Goal: Task Accomplishment & Management: Use online tool/utility

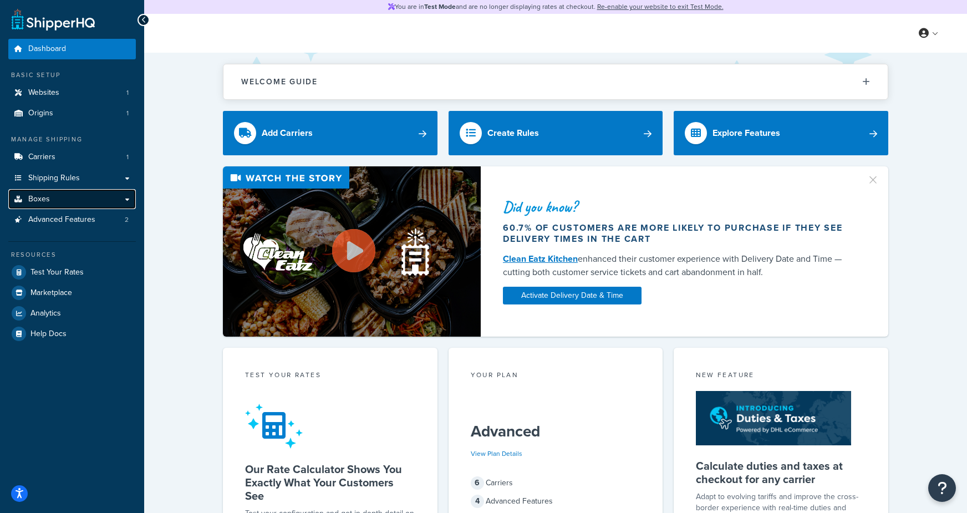
click at [63, 200] on link "Boxes" at bounding box center [71, 199] width 127 height 21
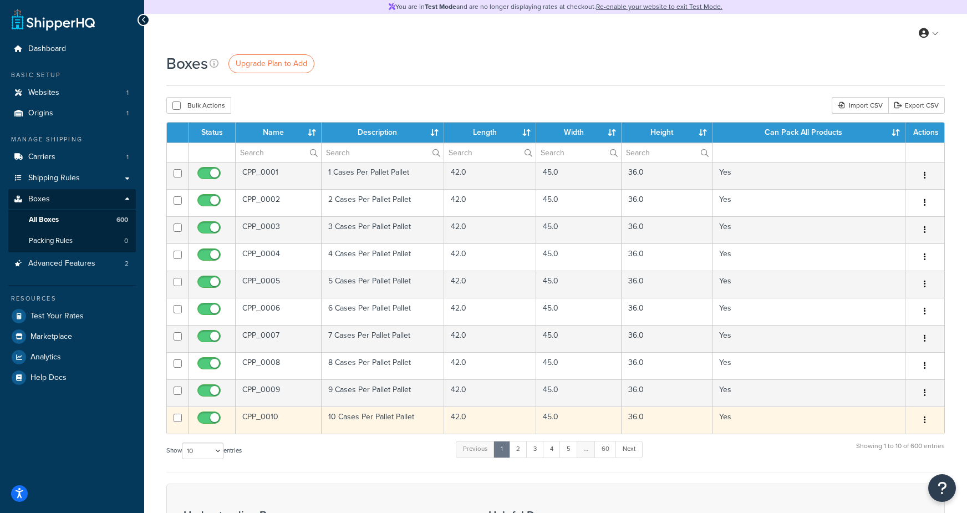
click at [342, 421] on td "10 Cases Per Pallet Pallet" at bounding box center [382, 419] width 122 height 27
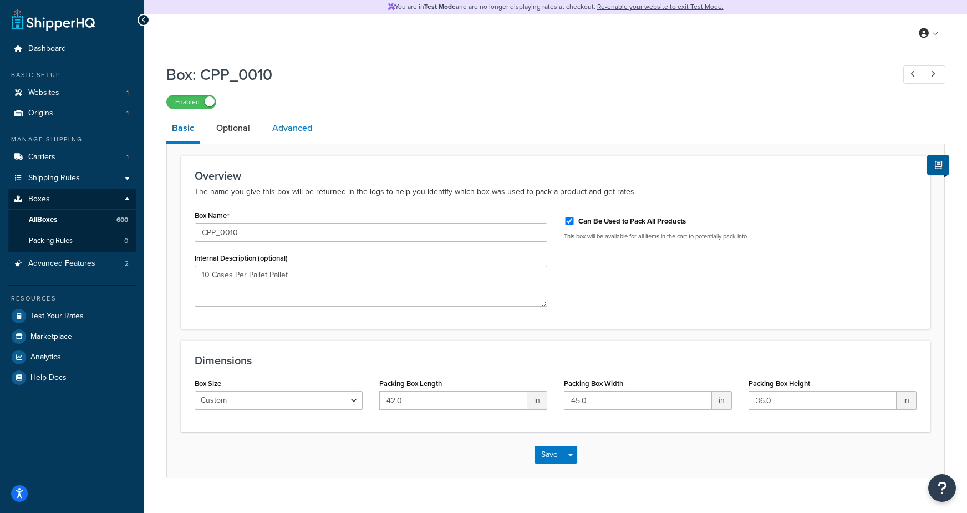
click at [292, 127] on link "Advanced" at bounding box center [292, 128] width 51 height 27
select select "70"
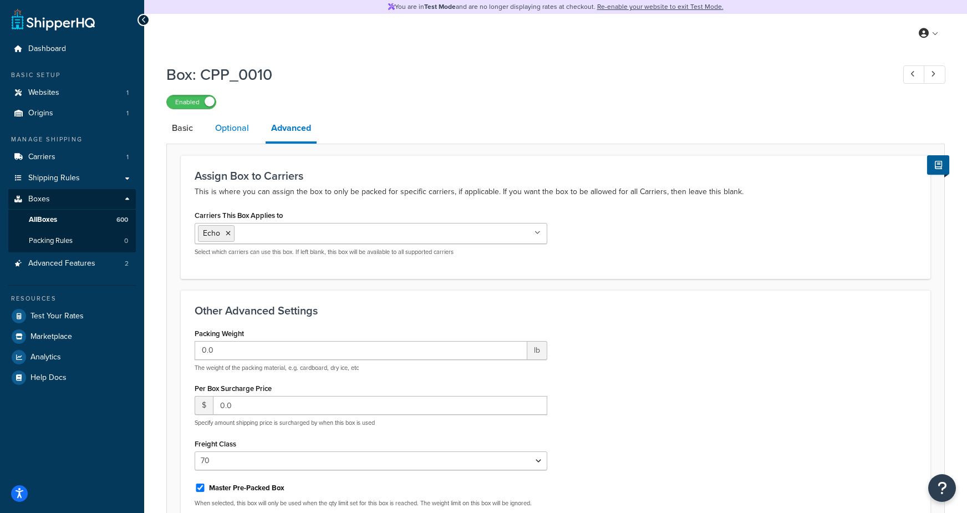
click at [222, 137] on link "Optional" at bounding box center [231, 128] width 45 height 27
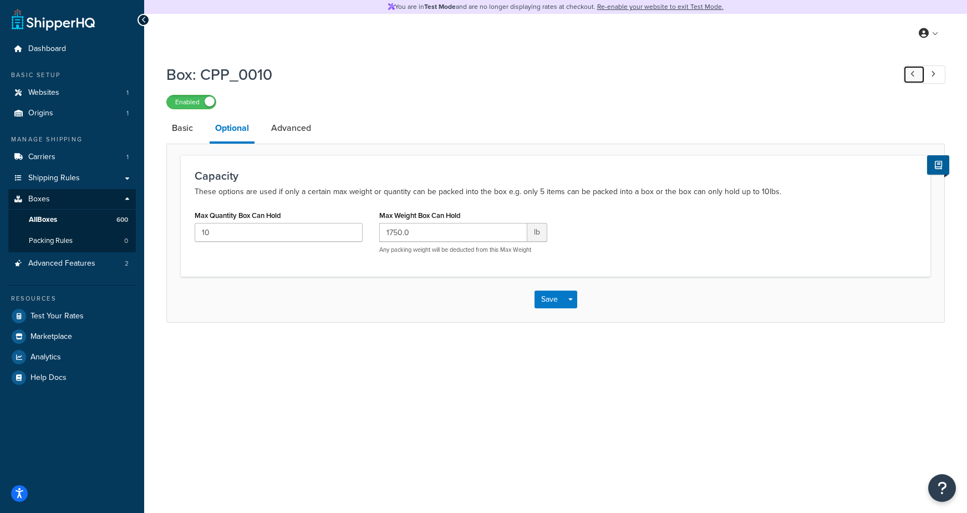
click at [910, 77] on icon at bounding box center [912, 73] width 4 height 7
click at [931, 79] on link at bounding box center [934, 74] width 22 height 18
click at [933, 79] on link at bounding box center [934, 74] width 22 height 18
type input "11"
click at [171, 132] on link "Basic" at bounding box center [182, 128] width 32 height 27
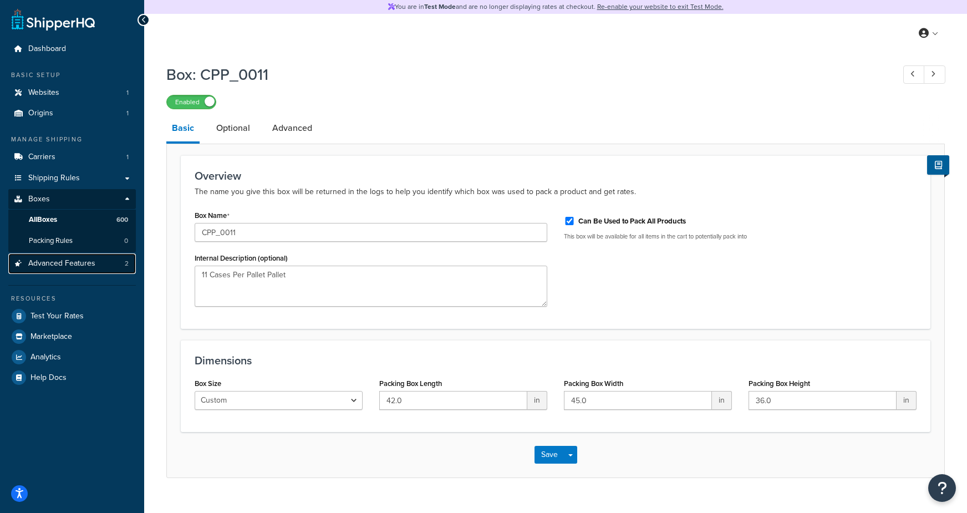
click at [110, 268] on link "Advanced Features 2" at bounding box center [71, 263] width 127 height 21
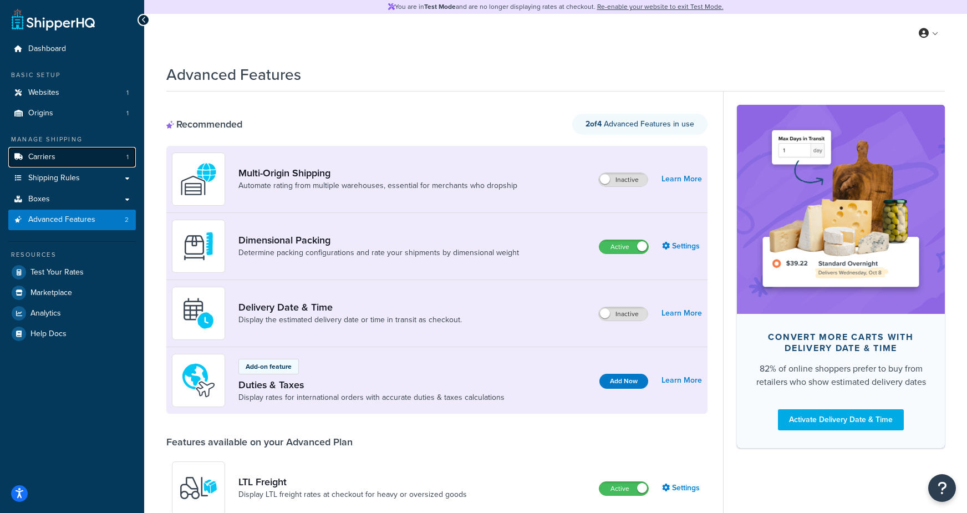
click at [48, 160] on span "Carriers" at bounding box center [41, 156] width 27 height 9
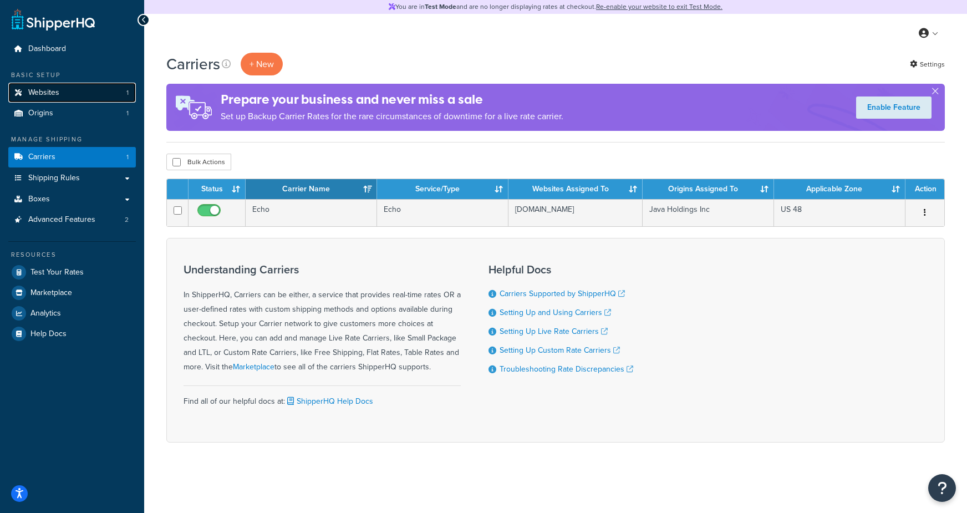
click at [59, 92] on link "Websites 1" at bounding box center [71, 93] width 127 height 21
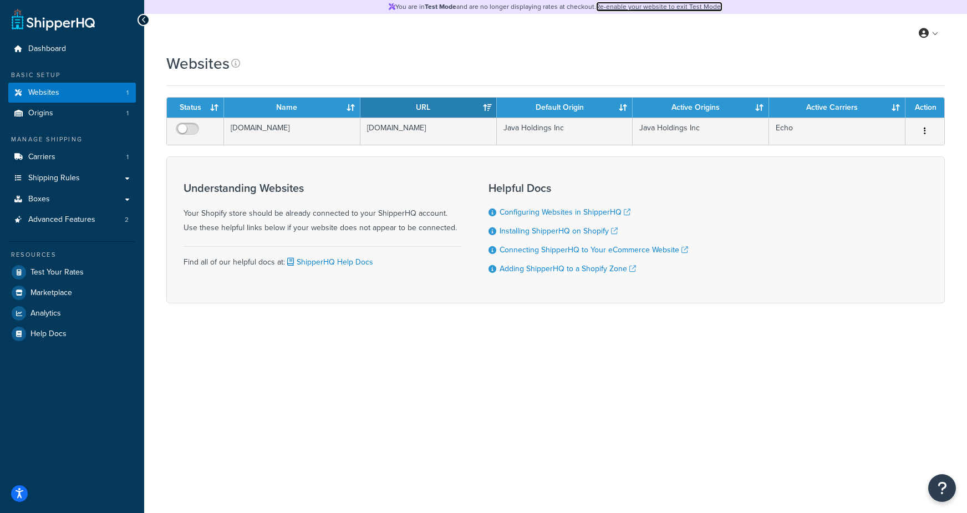
click at [656, 6] on link "Re-enable your website to exit Test Mode." at bounding box center [659, 7] width 126 height 10
click at [59, 157] on link "Carriers 1" at bounding box center [71, 157] width 127 height 21
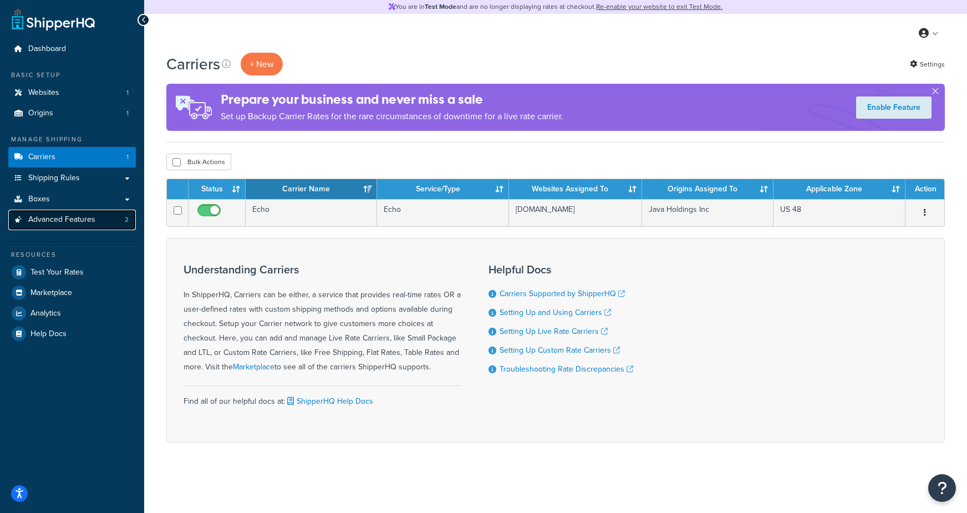
click at [57, 224] on span "Advanced Features" at bounding box center [61, 219] width 67 height 9
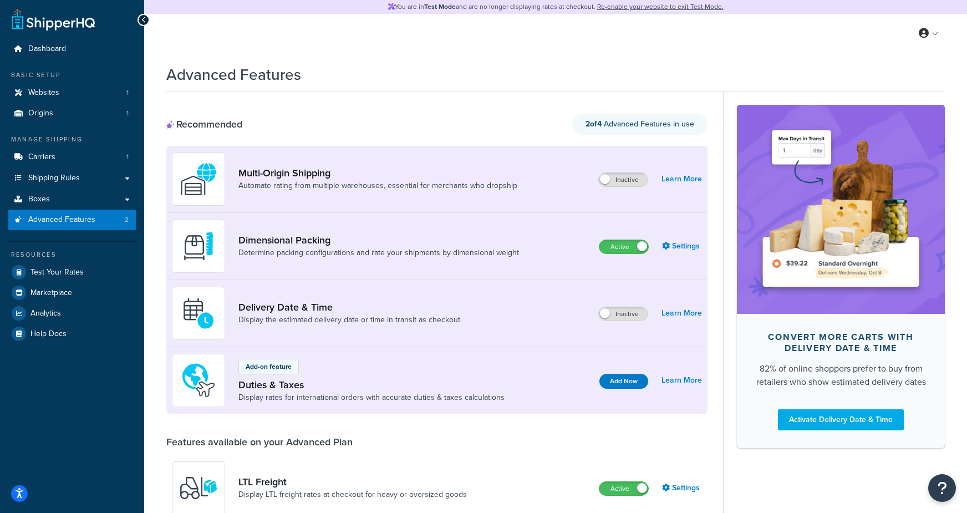
click at [474, 120] on div "Recommended 2 of 4 Advanced Features in use" at bounding box center [436, 124] width 541 height 21
click at [631, 182] on label "Inactive" at bounding box center [623, 179] width 49 height 13
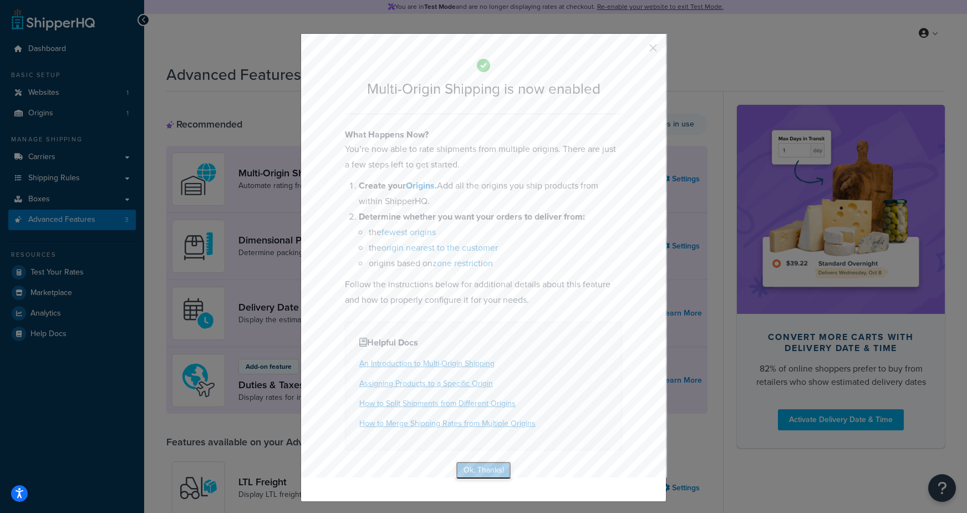
click at [473, 474] on button "Ok, Thanks!" at bounding box center [483, 470] width 55 height 18
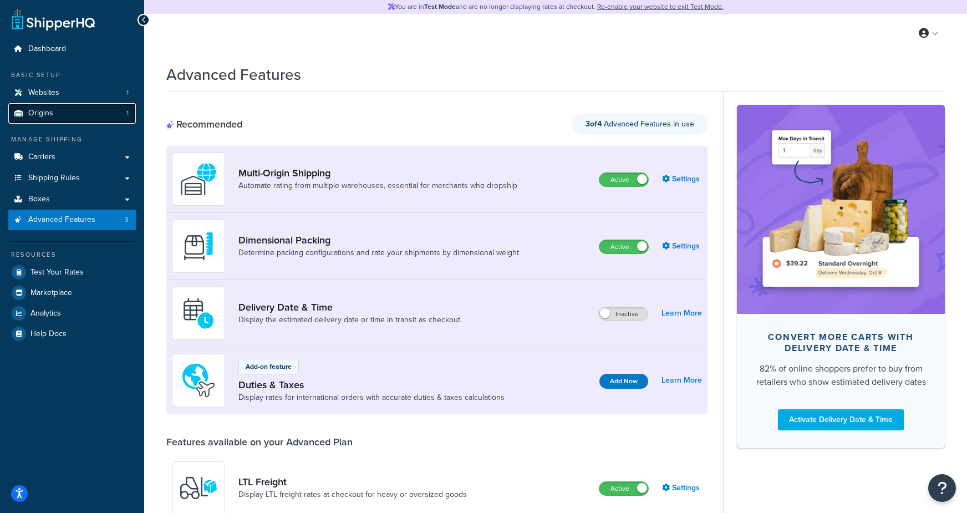
click at [75, 117] on link "Origins 1" at bounding box center [71, 113] width 127 height 21
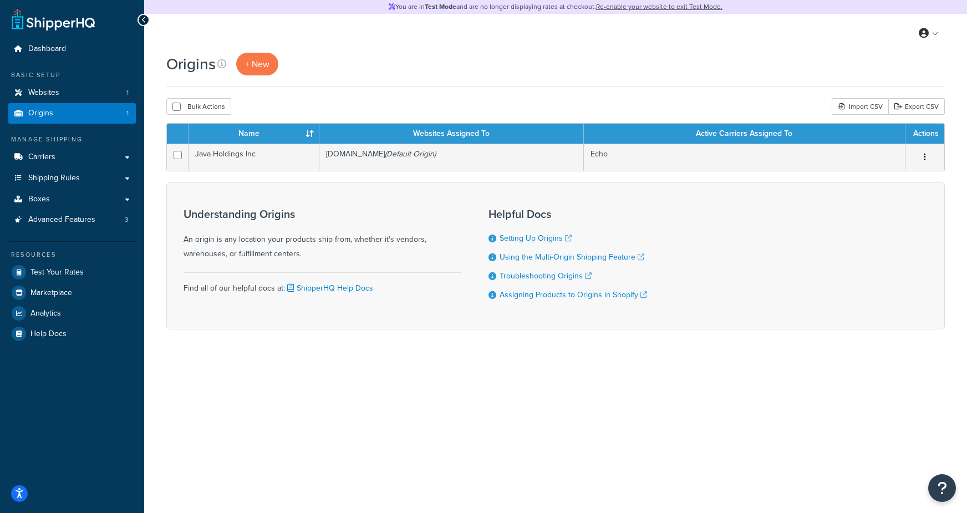
click at [298, 101] on div "Bulk Actions Duplicate Delete Import CSV Export CSV" at bounding box center [555, 106] width 778 height 17
click at [253, 67] on span "+ New" at bounding box center [257, 64] width 24 height 13
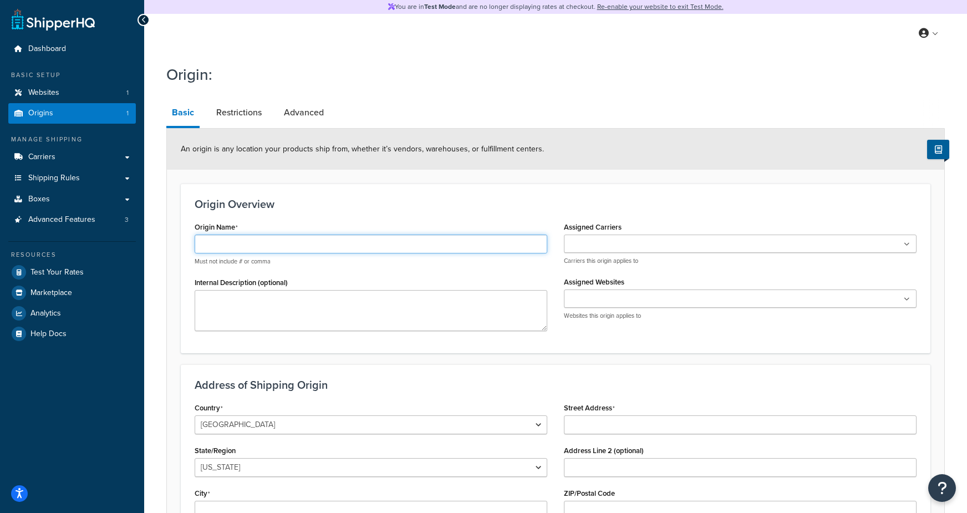
click at [226, 248] on input "Origin Name" at bounding box center [371, 243] width 352 height 19
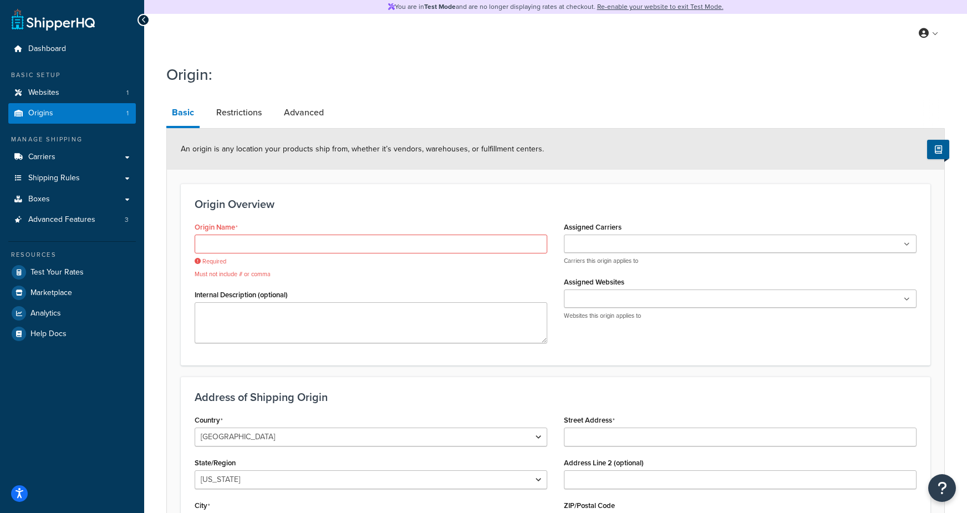
click at [290, 71] on h1 "Origin:" at bounding box center [548, 75] width 764 height 22
click at [90, 110] on link "Origins 1" at bounding box center [71, 113] width 127 height 21
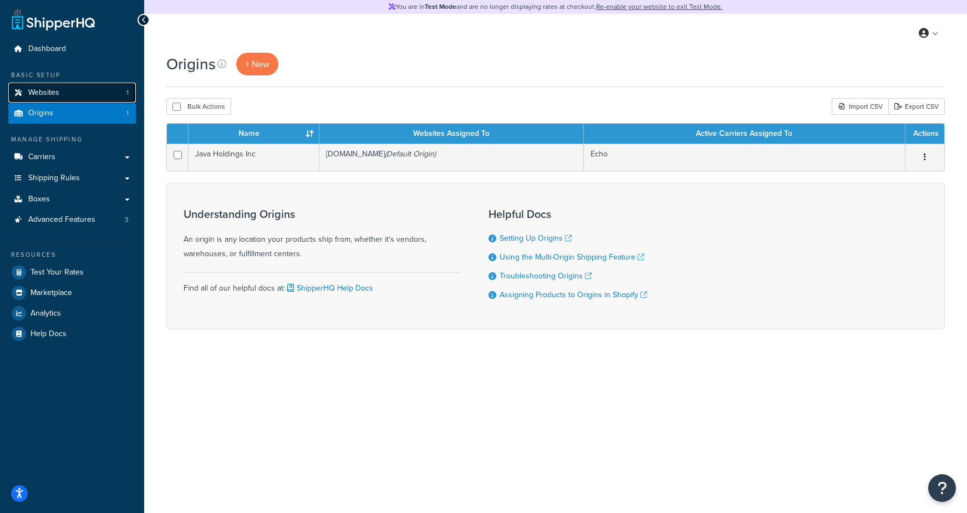
click at [49, 94] on span "Websites" at bounding box center [43, 92] width 31 height 9
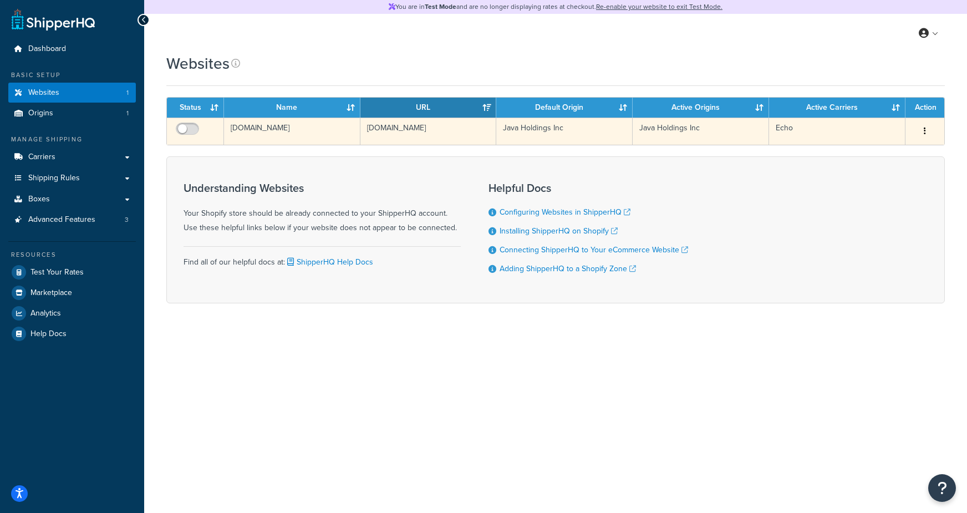
click at [275, 132] on td "[DOMAIN_NAME]" at bounding box center [292, 130] width 136 height 27
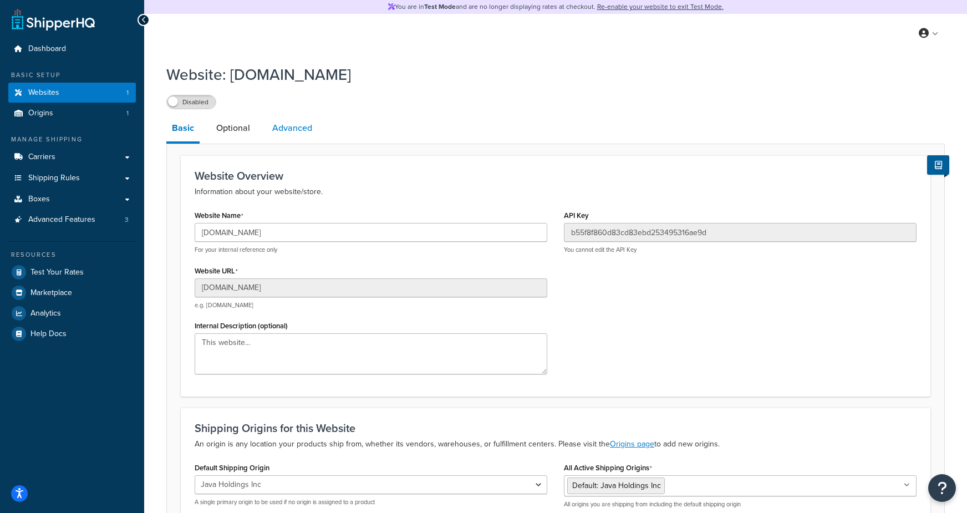
click at [283, 129] on link "Advanced" at bounding box center [292, 128] width 51 height 27
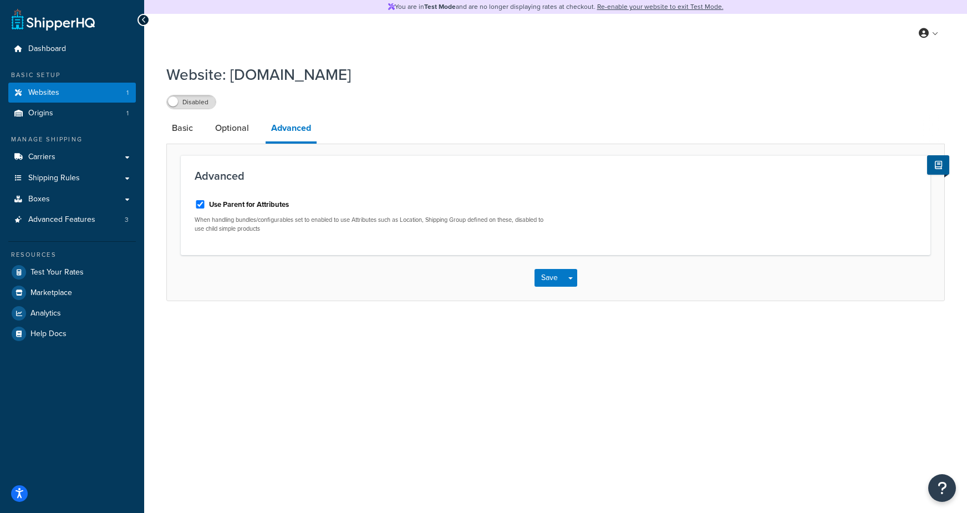
click at [255, 204] on label "Use Parent for Attributes" at bounding box center [249, 205] width 80 height 10
click at [206, 204] on input "Use Parent for Attributes" at bounding box center [200, 204] width 11 height 8
checkbox input "false"
click at [539, 279] on button "Save" at bounding box center [549, 278] width 30 height 18
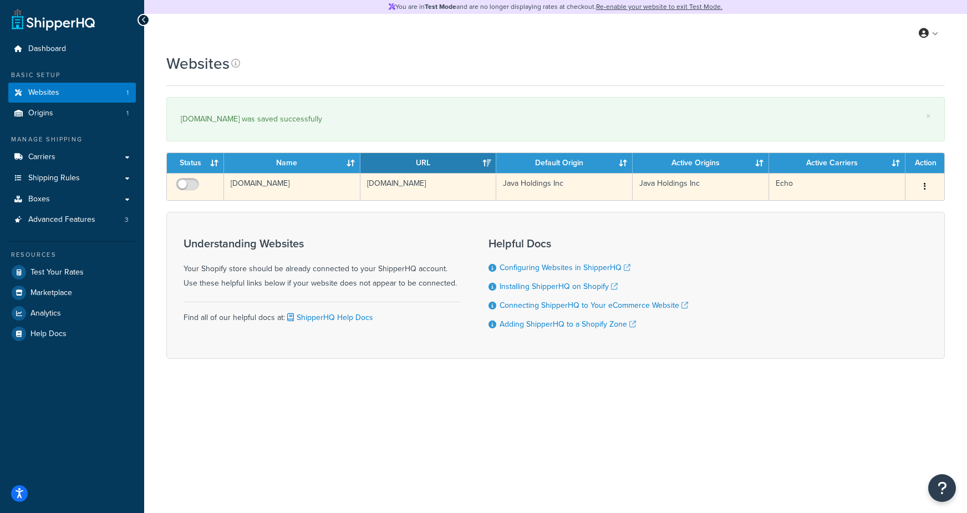
click at [383, 196] on td "[DOMAIN_NAME]" at bounding box center [428, 186] width 136 height 27
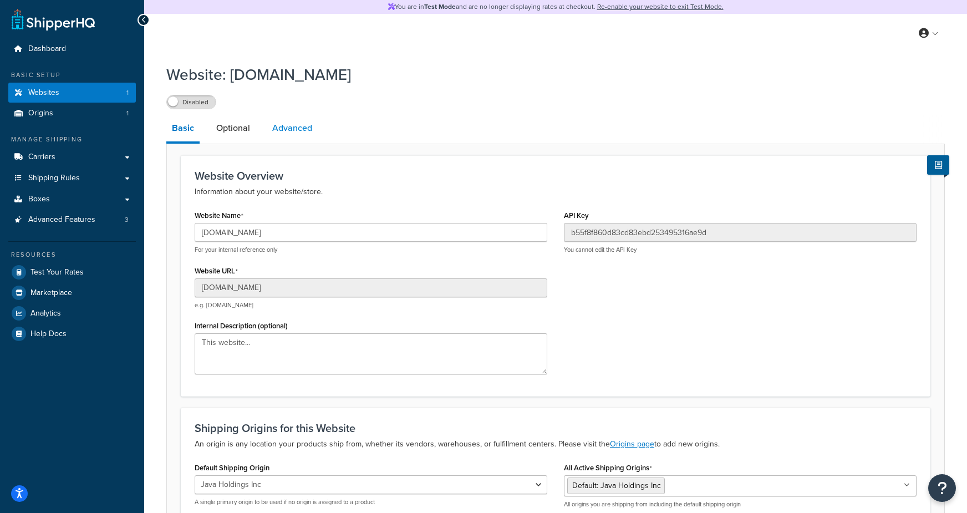
click at [292, 121] on link "Advanced" at bounding box center [292, 128] width 51 height 27
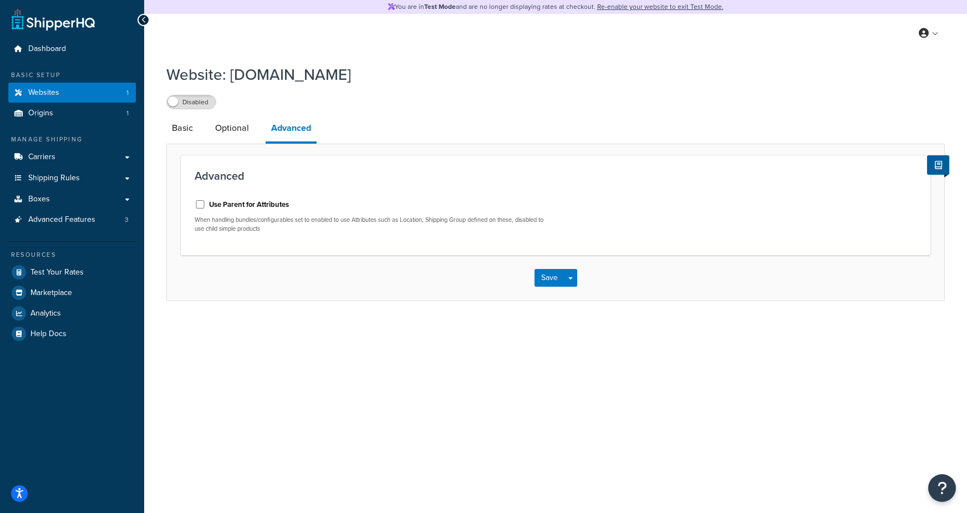
click at [244, 206] on label "Use Parent for Attributes" at bounding box center [249, 205] width 80 height 10
click at [206, 206] on input "Use Parent for Attributes" at bounding box center [200, 204] width 11 height 8
click at [228, 203] on label "Use Parent for Attributes" at bounding box center [249, 205] width 80 height 10
click at [206, 203] on input "Use Parent for Attributes" at bounding box center [200, 204] width 11 height 8
checkbox input "false"
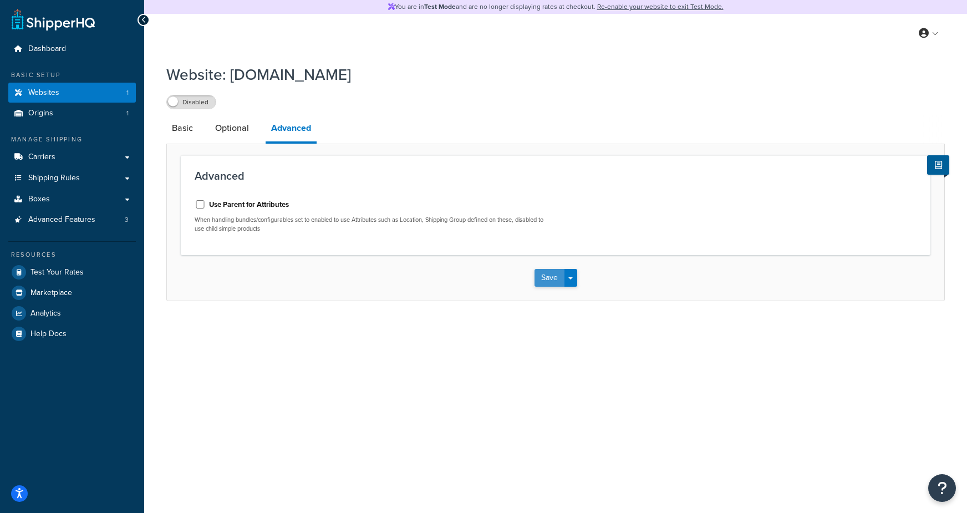
click at [544, 274] on button "Save" at bounding box center [549, 278] width 30 height 18
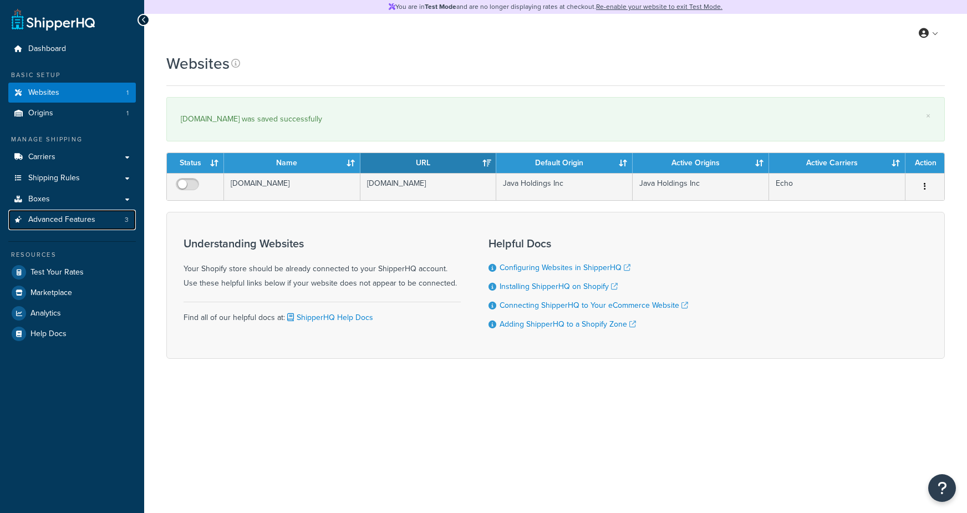
click at [81, 218] on span "Advanced Features" at bounding box center [61, 219] width 67 height 9
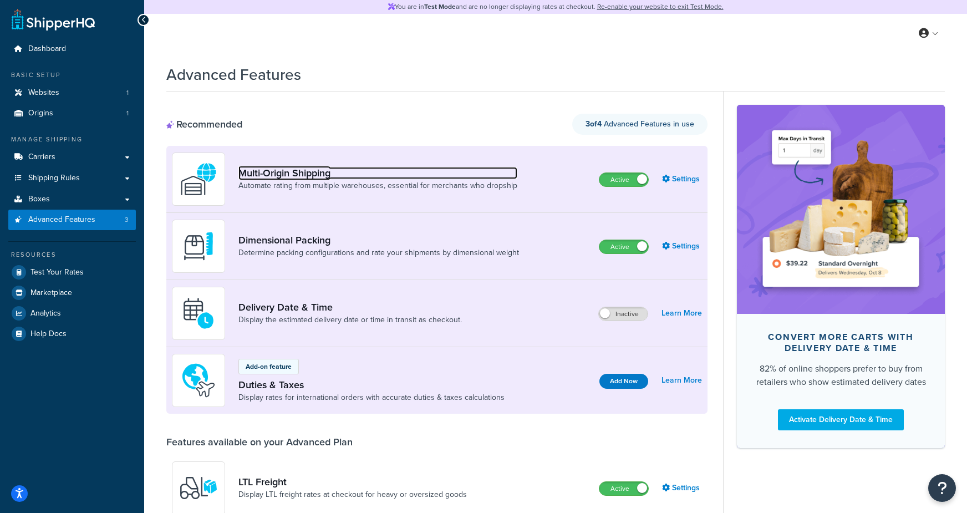
click at [326, 171] on link "Multi-Origin Shipping" at bounding box center [377, 173] width 279 height 12
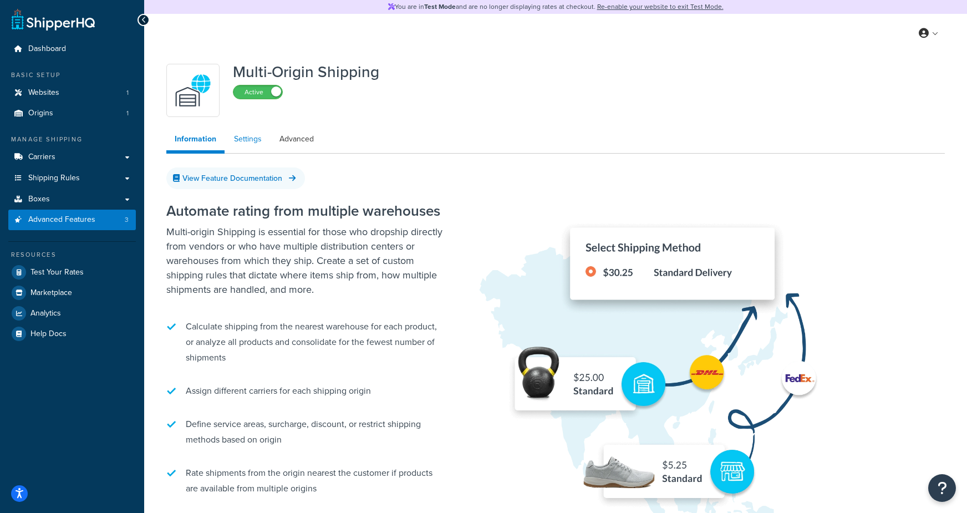
click at [262, 140] on link "Settings" at bounding box center [248, 139] width 44 height 22
select select "false"
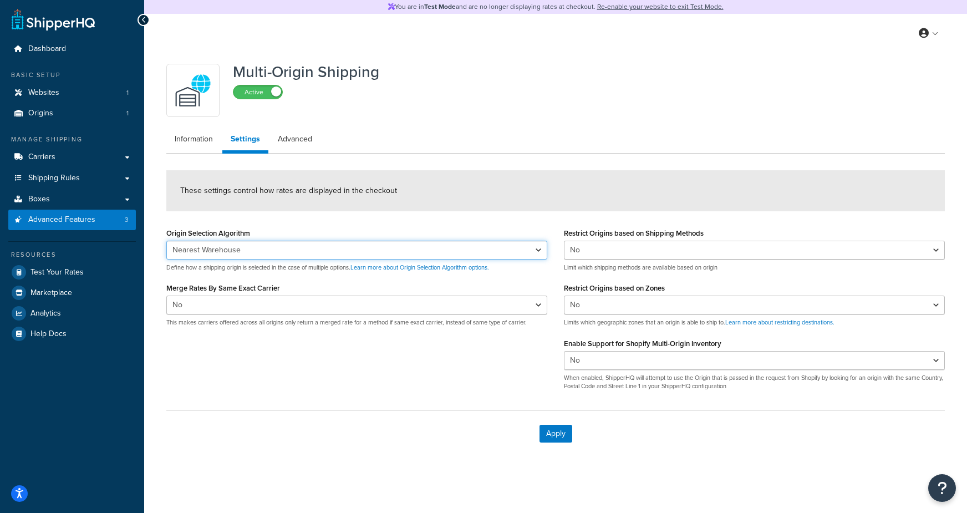
click at [247, 242] on select "Nearest Warehouse Fewest Warehouses" at bounding box center [356, 250] width 381 height 19
select select "FEWEST"
click at [166, 241] on select "Nearest Warehouse Fewest Warehouses" at bounding box center [356, 250] width 381 height 19
click at [550, 438] on button "Apply" at bounding box center [555, 434] width 33 height 18
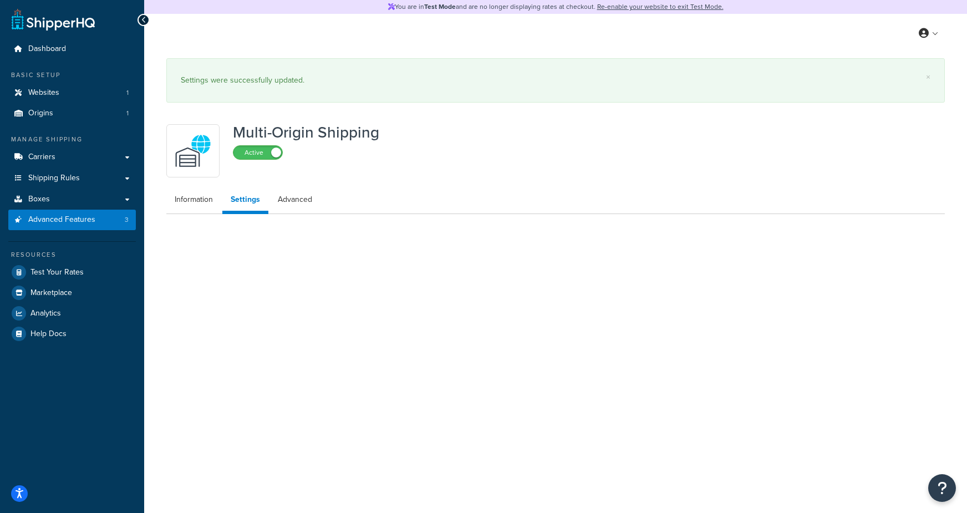
select select "FEWEST"
select select "false"
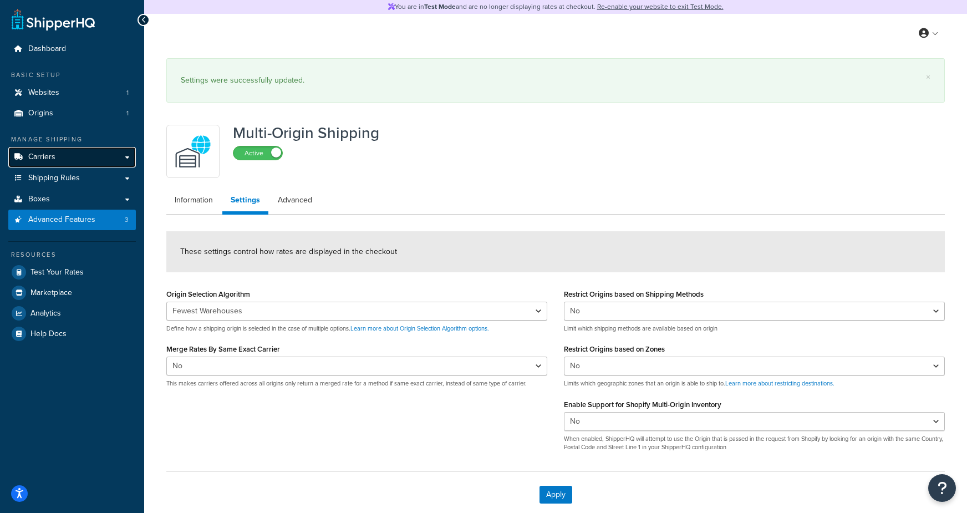
click at [57, 153] on link "Carriers" at bounding box center [71, 157] width 127 height 21
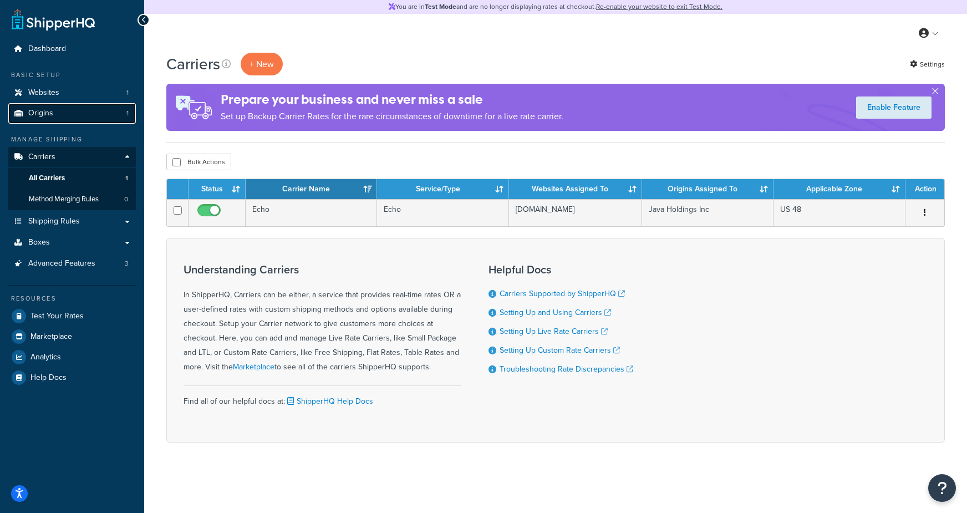
click at [75, 117] on link "Origins 1" at bounding box center [71, 113] width 127 height 21
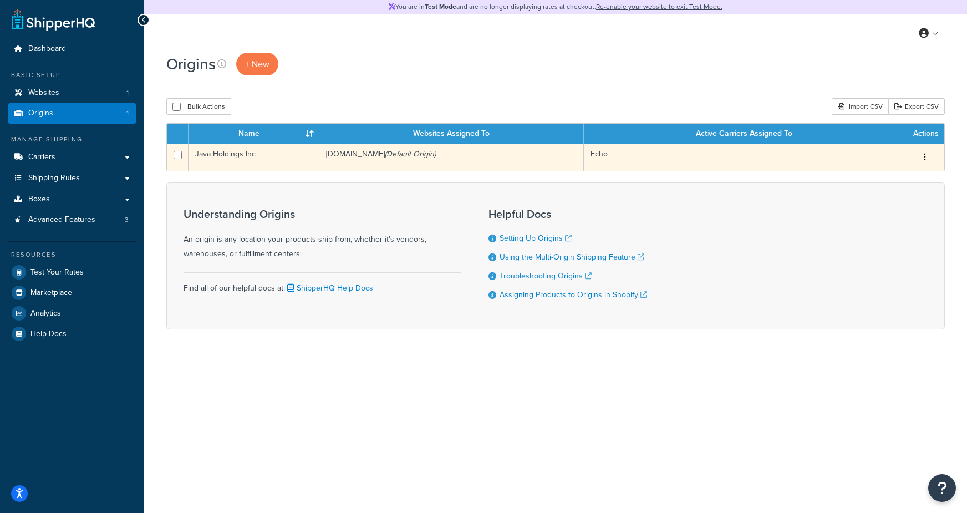
click at [246, 167] on td "Java Holdings Inc" at bounding box center [253, 157] width 131 height 27
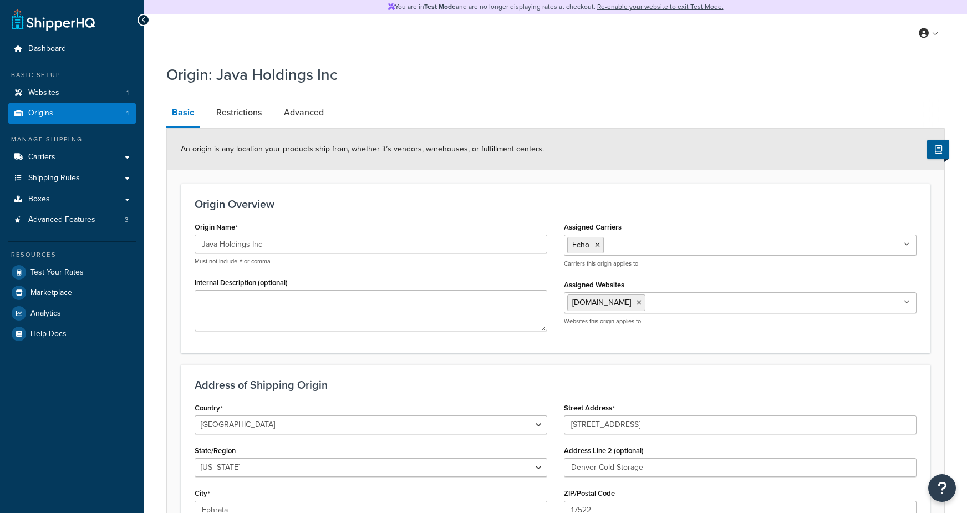
select select "38"
click at [48, 95] on span "Websites" at bounding box center [43, 92] width 31 height 9
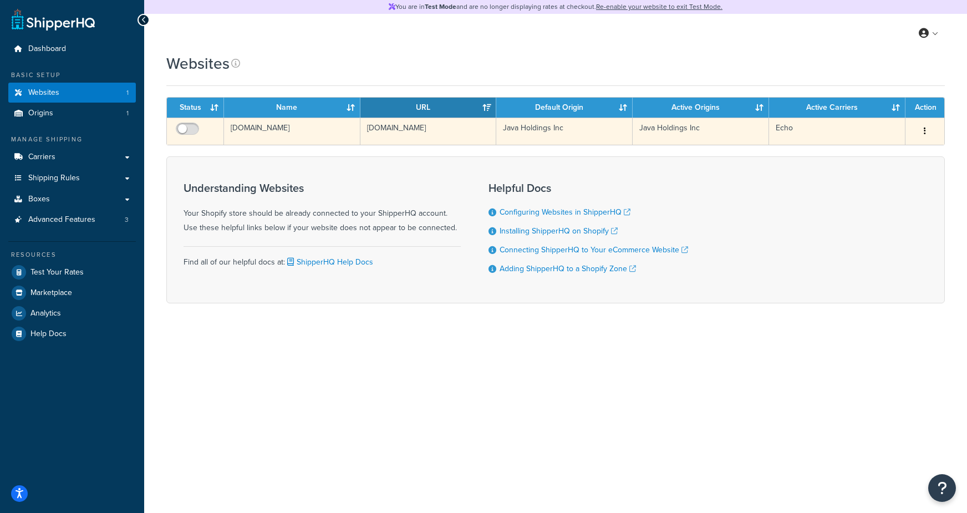
click at [264, 132] on td "[DOMAIN_NAME]" at bounding box center [292, 130] width 136 height 27
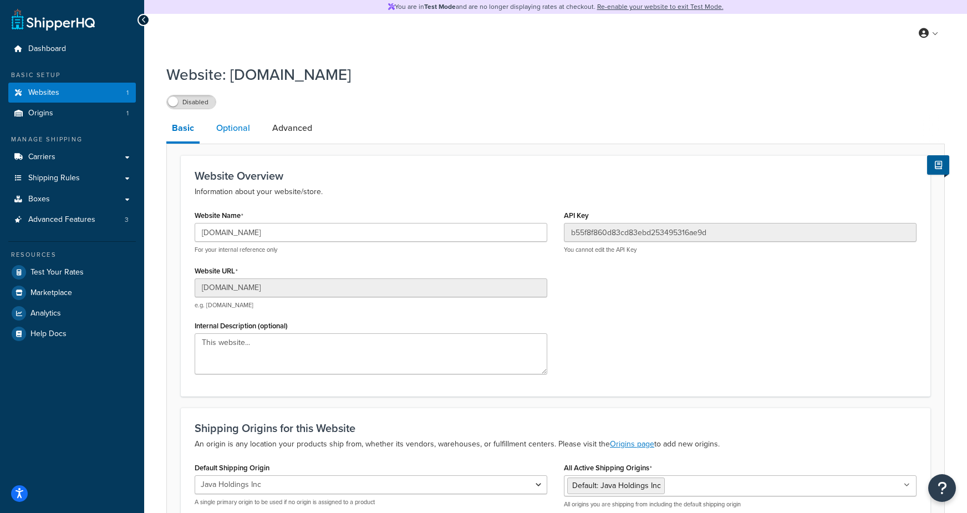
click at [238, 132] on link "Optional" at bounding box center [233, 128] width 45 height 27
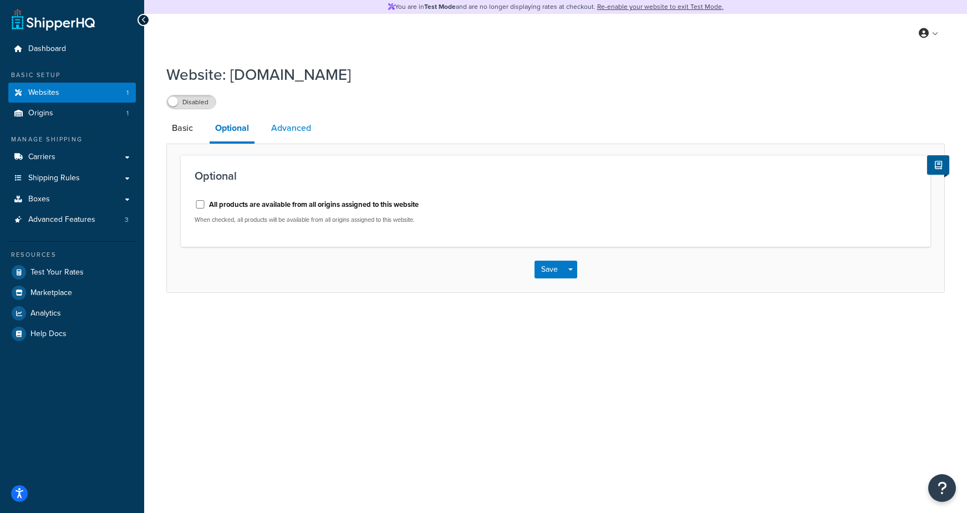
click at [283, 131] on link "Advanced" at bounding box center [290, 128] width 51 height 27
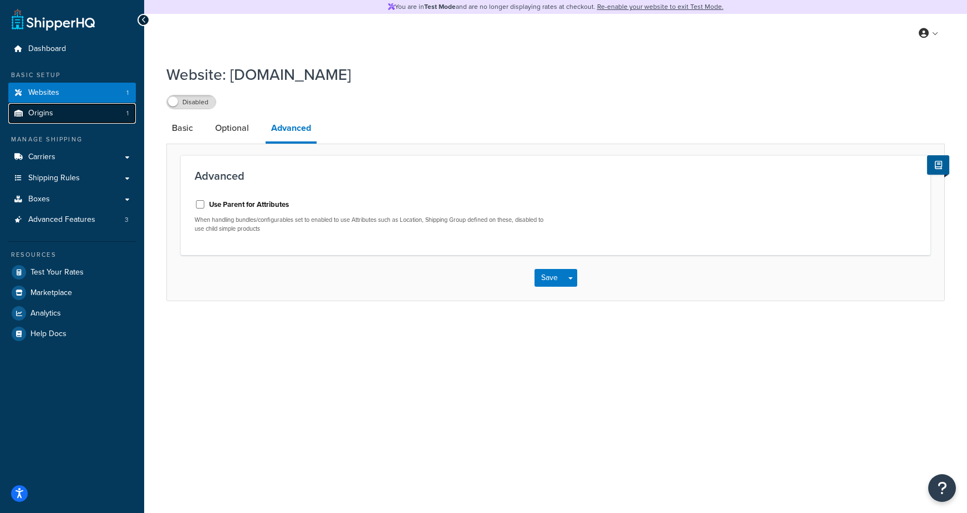
click at [42, 115] on span "Origins" at bounding box center [40, 113] width 25 height 9
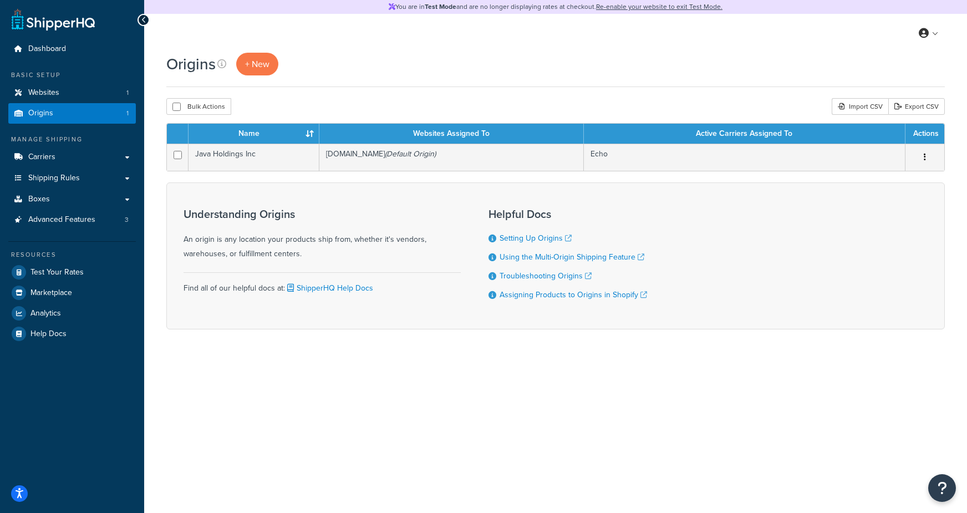
drag, startPoint x: 278, startPoint y: 99, endPoint x: 257, endPoint y: 81, distance: 27.6
click at [269, 90] on div "Origins + New Bulk Actions Duplicate Delete Import CSV Export CSV Contact Us Se…" at bounding box center [555, 210] width 822 height 315
click at [255, 63] on span "+ New" at bounding box center [257, 64] width 24 height 13
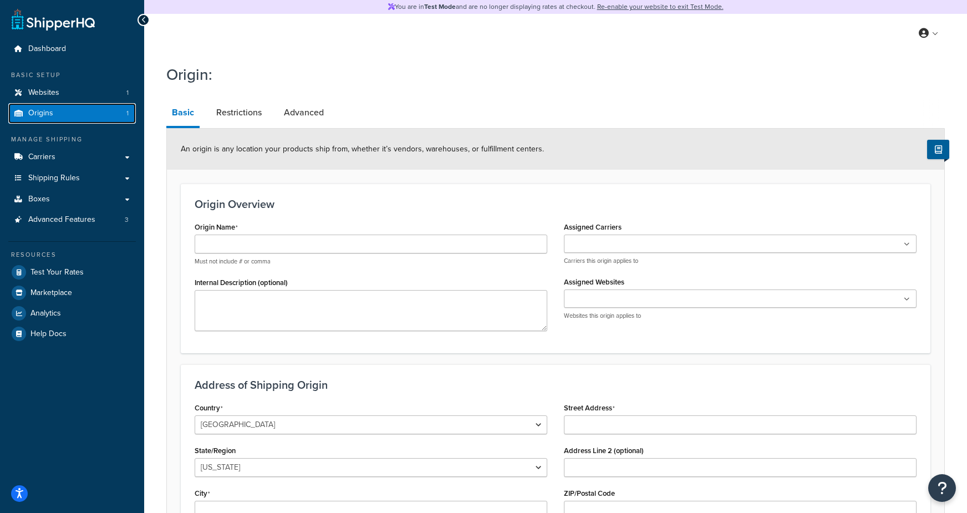
click at [105, 111] on link "Origins 1" at bounding box center [71, 113] width 127 height 21
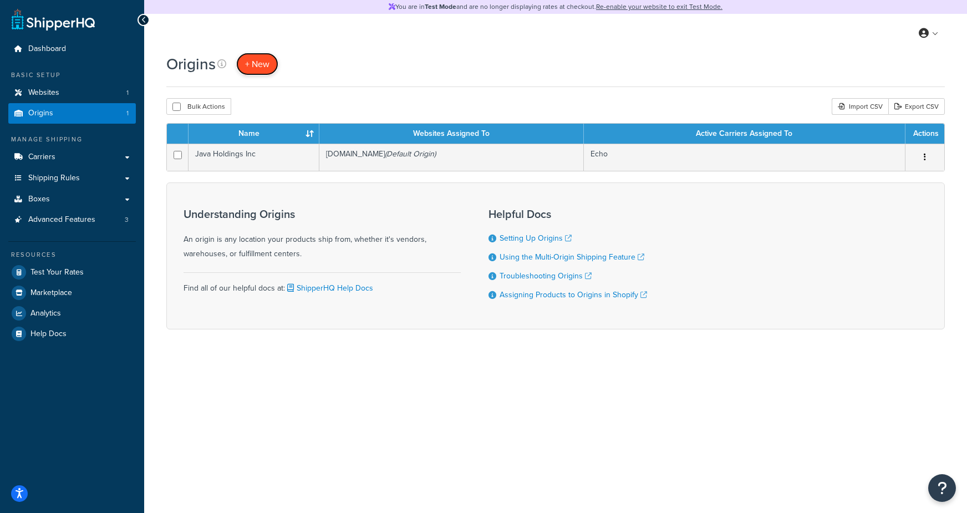
click at [257, 65] on span "+ New" at bounding box center [257, 64] width 24 height 13
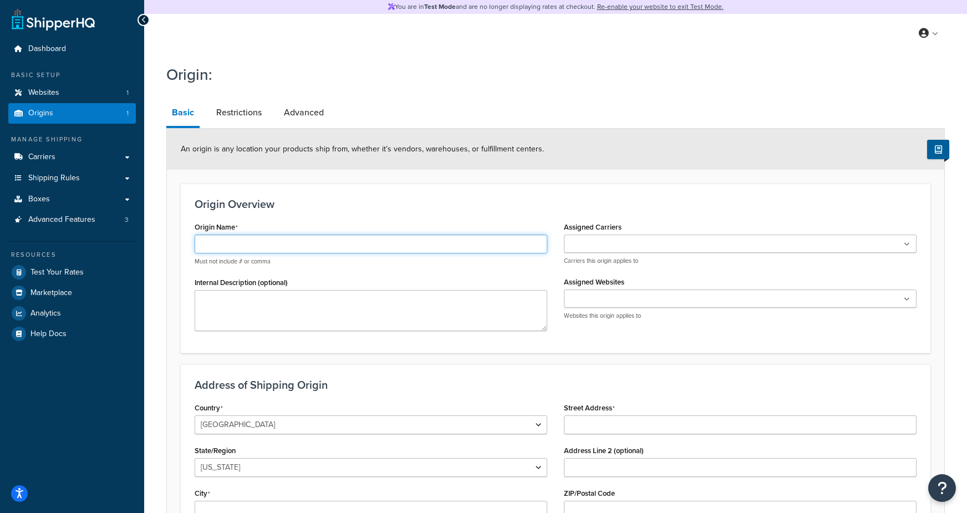
click at [210, 246] on input "Origin Name" at bounding box center [371, 243] width 352 height 19
click at [232, 194] on div "Origin Overview Origin Name Must not include # or comma Internal Description (o…" at bounding box center [555, 267] width 749 height 169
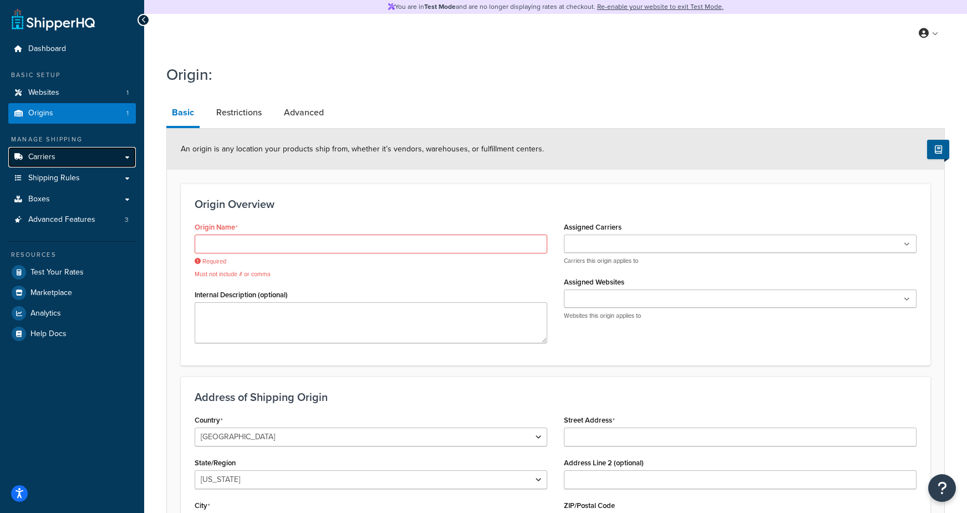
click at [69, 158] on link "Carriers" at bounding box center [71, 157] width 127 height 21
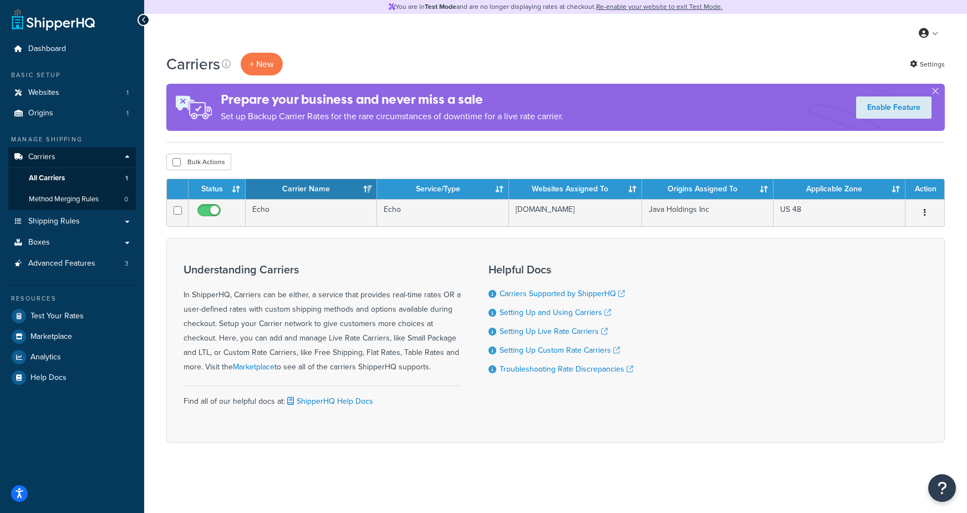
click at [457, 40] on div "My Profile Billing Global Settings Contact Us Logout" at bounding box center [555, 33] width 822 height 39
click at [84, 314] on link "Test Your Rates" at bounding box center [71, 316] width 127 height 20
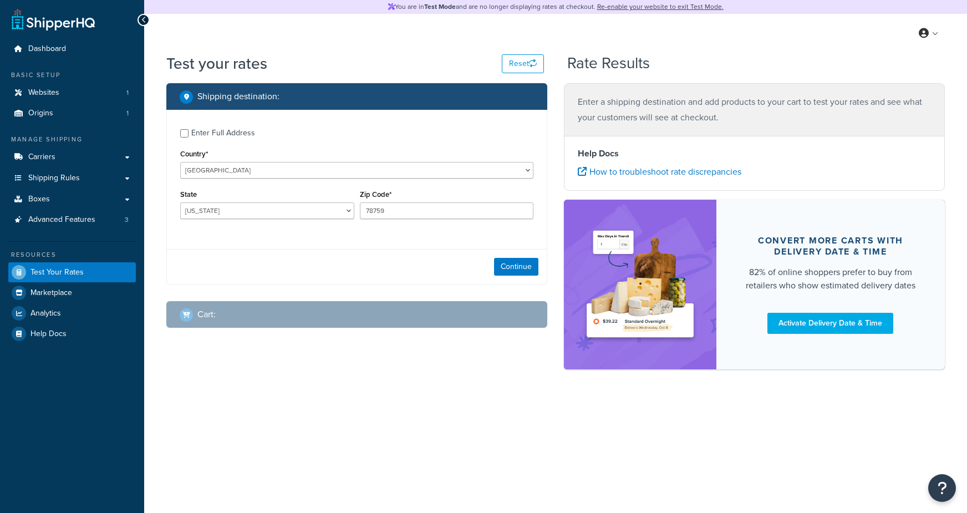
select select "[GEOGRAPHIC_DATA]"
click at [242, 136] on div "Enter Full Address" at bounding box center [223, 133] width 64 height 16
click at [188, 136] on input "Enter Full Address" at bounding box center [184, 133] width 8 height 8
checkbox input "true"
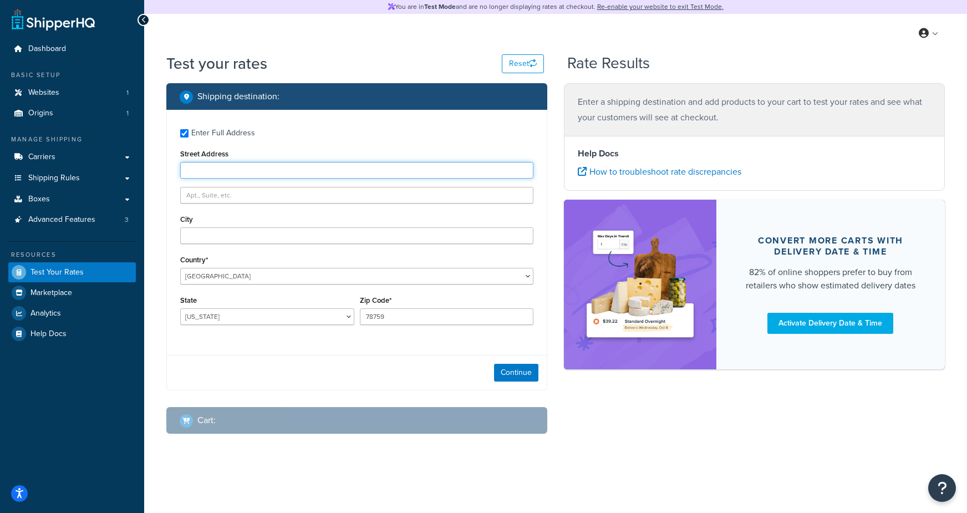
click at [235, 167] on input "Street Address" at bounding box center [356, 170] width 353 height 17
type input "525 York Rd, Mongoose"
type input "Mongoose"
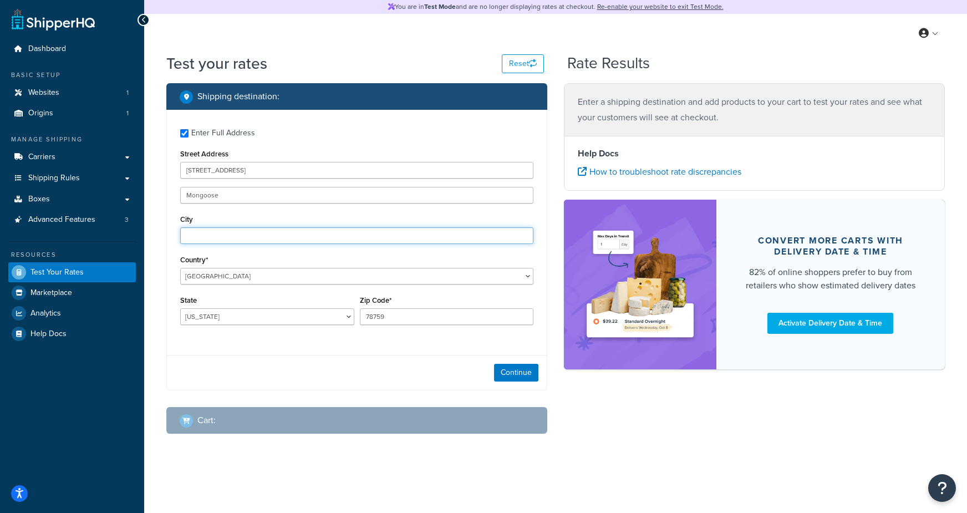
type input "Hinsdale"
select select "IL"
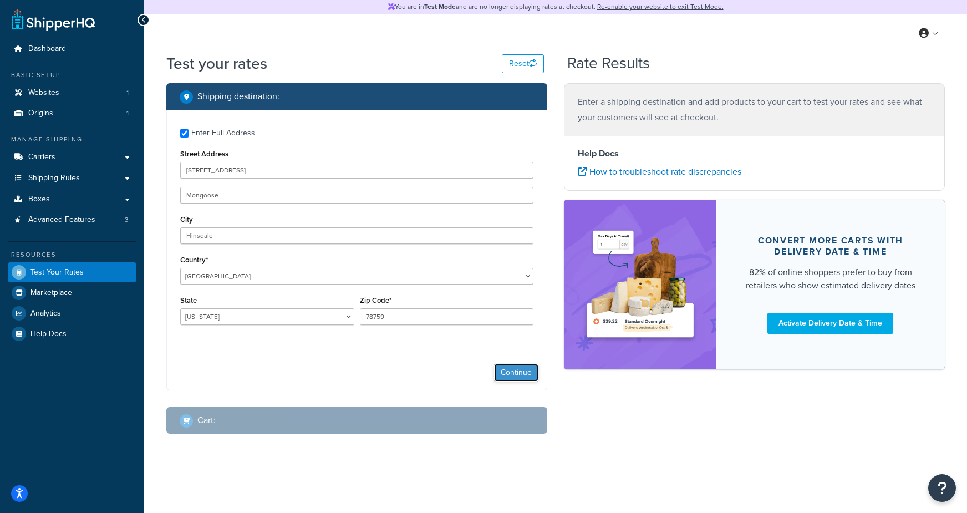
click at [512, 374] on button "Continue" at bounding box center [516, 373] width 44 height 18
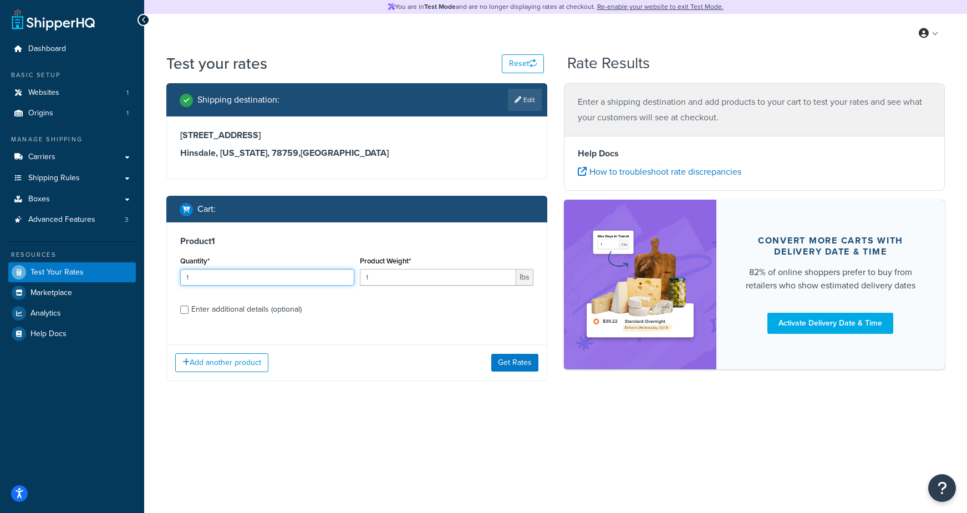
click at [241, 275] on input "1" at bounding box center [267, 277] width 174 height 17
click at [298, 305] on div "Enter additional details (optional)" at bounding box center [246, 309] width 110 height 16
click at [188, 305] on input "Enter additional details (optional)" at bounding box center [184, 309] width 8 height 8
checkbox input "true"
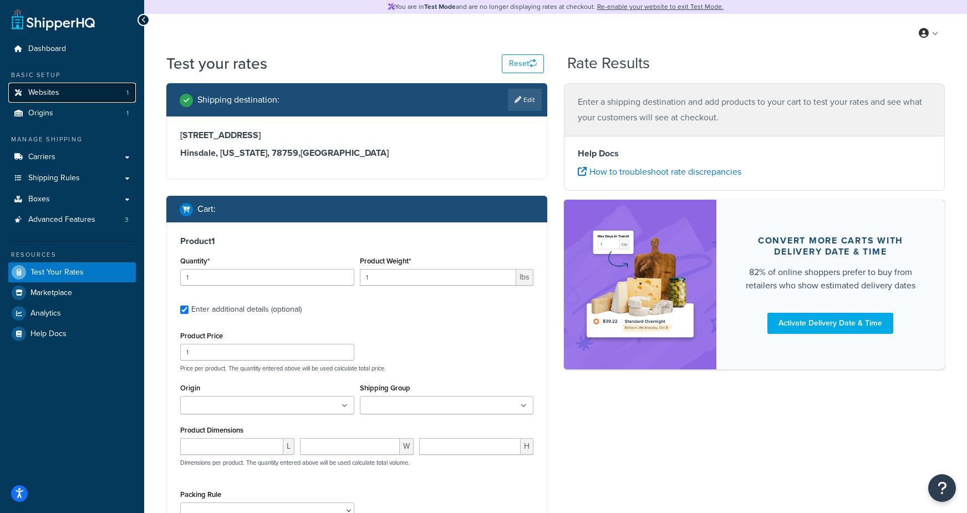
click at [39, 90] on span "Websites" at bounding box center [43, 92] width 31 height 9
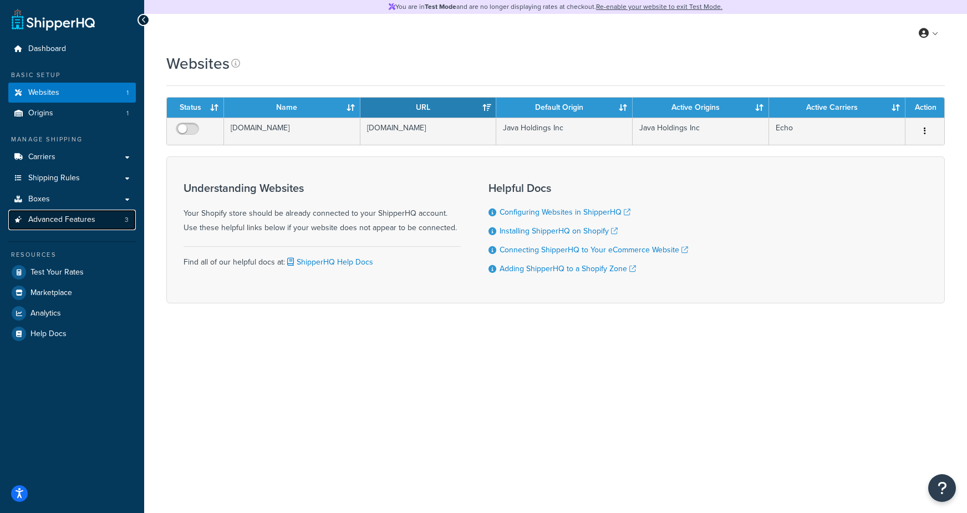
click at [82, 221] on span "Advanced Features" at bounding box center [61, 219] width 67 height 9
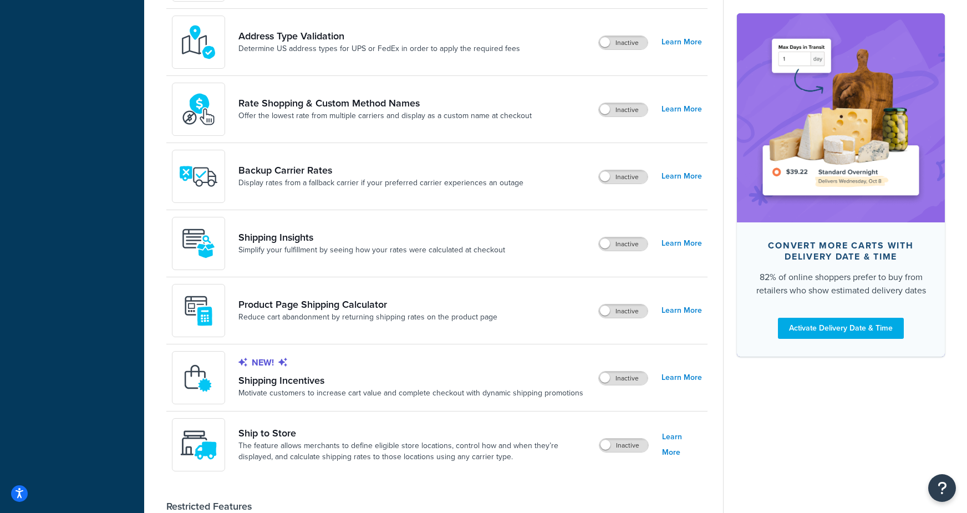
scroll to position [589, 0]
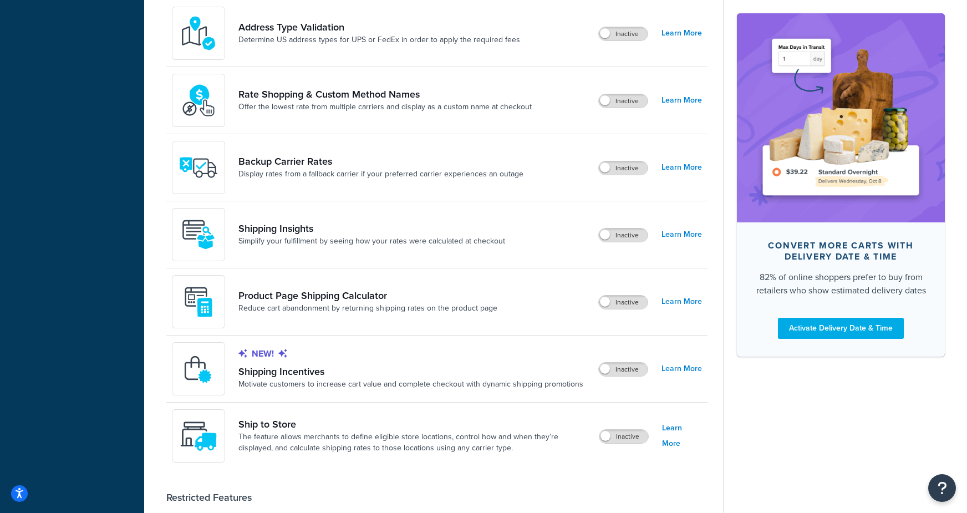
click at [359, 375] on div "New! Shipping Incentives Motivate customers to increase cart value and complete…" at bounding box center [410, 368] width 345 height 42
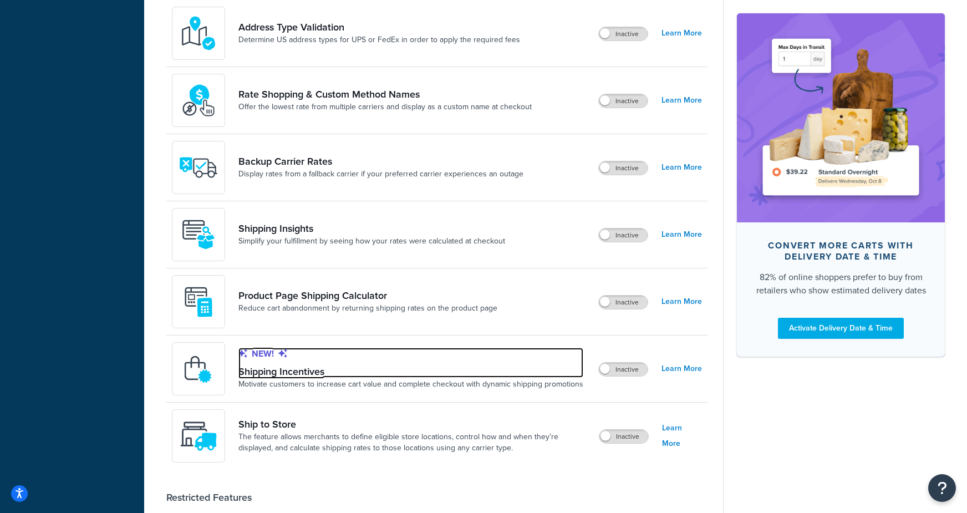
click at [304, 368] on link "New! Shipping Incentives" at bounding box center [410, 362] width 345 height 30
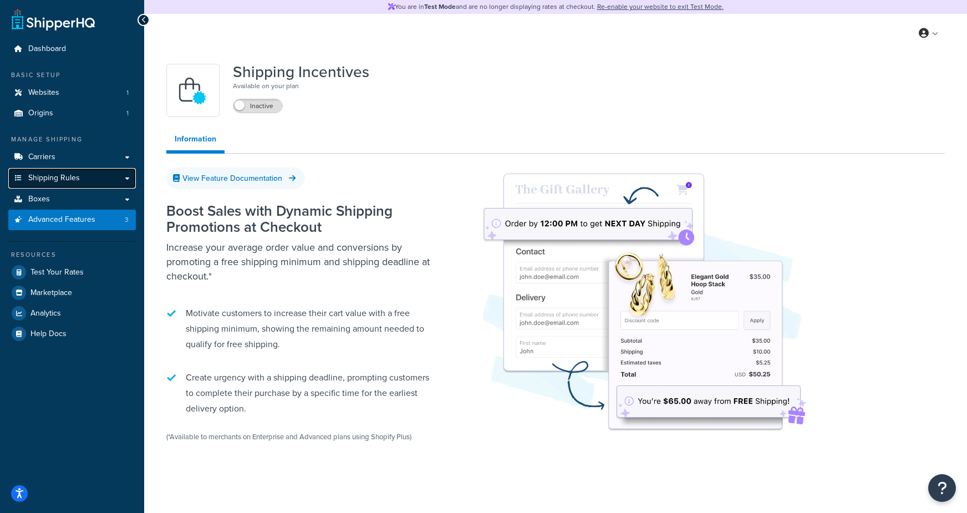
click at [74, 178] on span "Shipping Rules" at bounding box center [54, 177] width 52 height 9
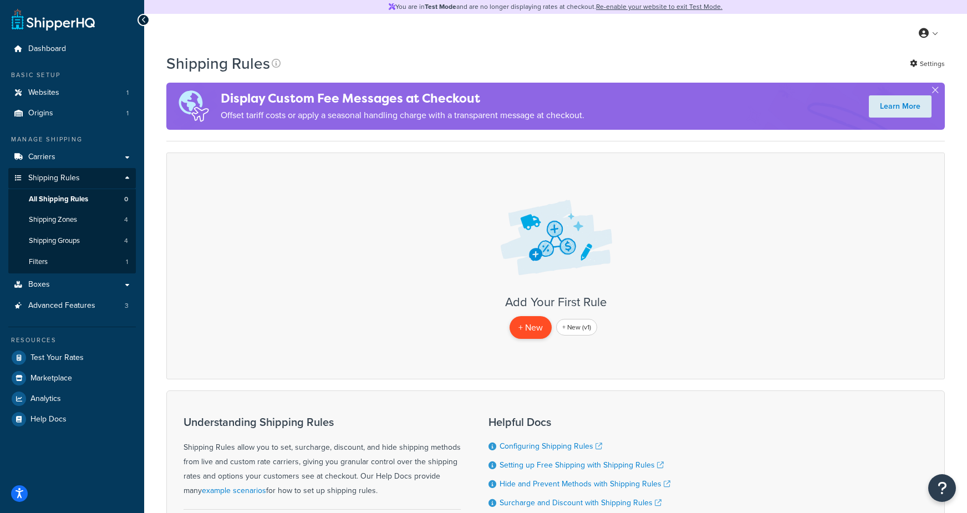
click at [522, 328] on p "+ New" at bounding box center [530, 327] width 42 height 23
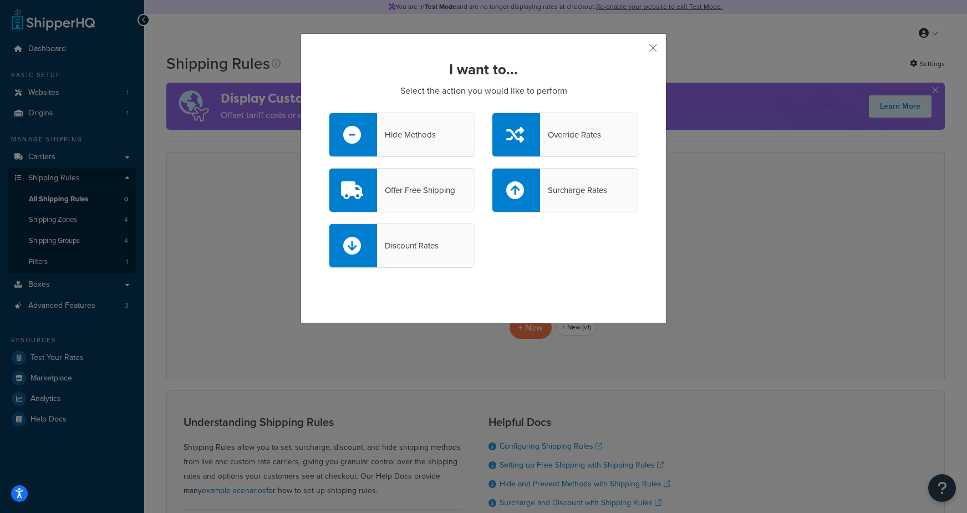
click at [389, 186] on div "Offer Free Shipping" at bounding box center [416, 190] width 78 height 16
click at [0, 0] on input "Offer Free Shipping" at bounding box center [0, 0] width 0 height 0
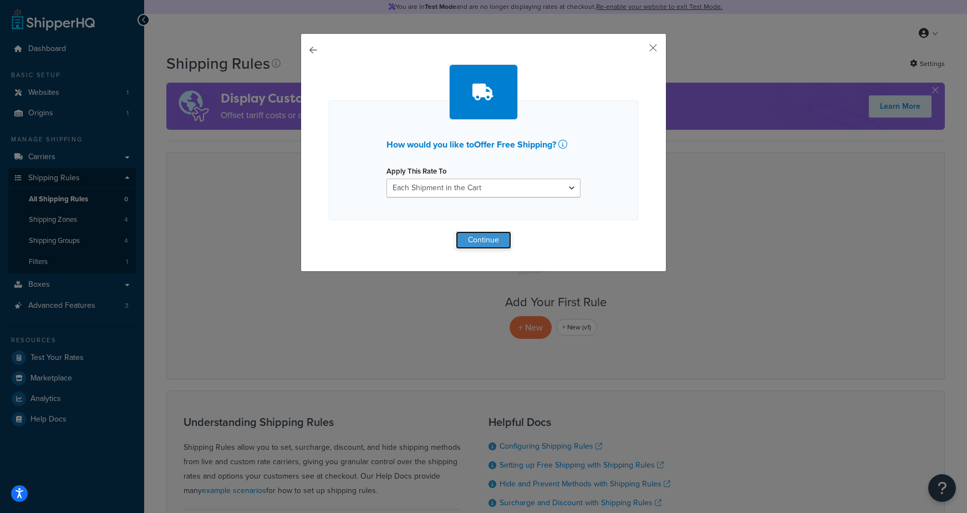
click at [471, 236] on button "Continue" at bounding box center [483, 240] width 55 height 18
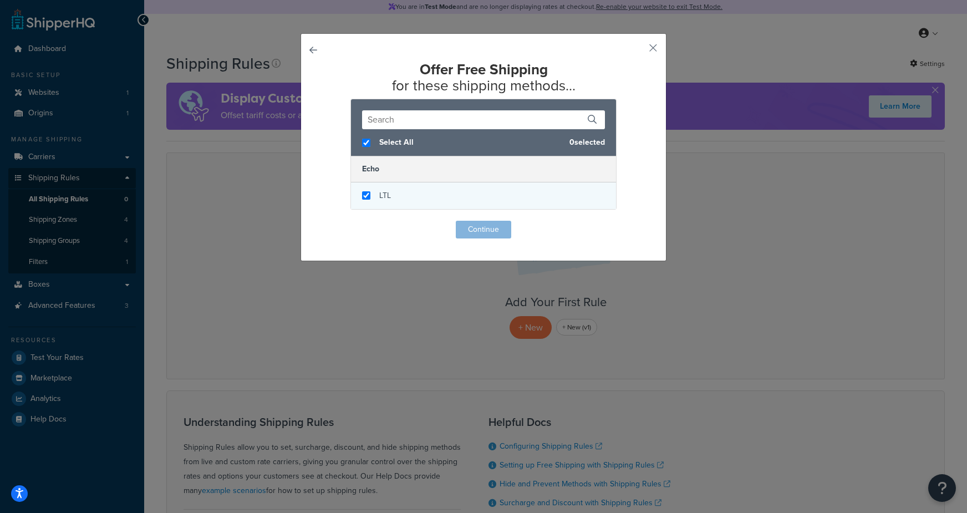
checkbox input "true"
click at [412, 192] on div "LTL" at bounding box center [483, 195] width 265 height 27
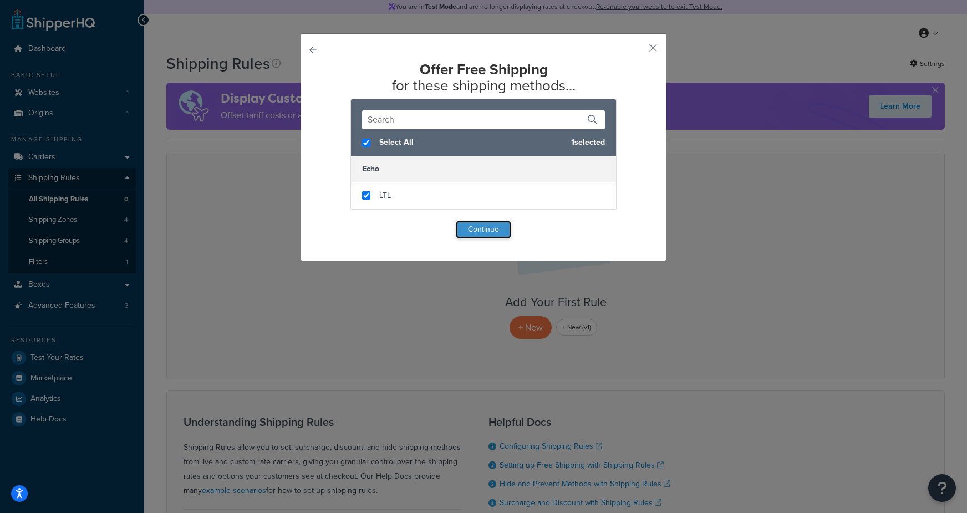
click at [485, 228] on button "Continue" at bounding box center [483, 230] width 55 height 18
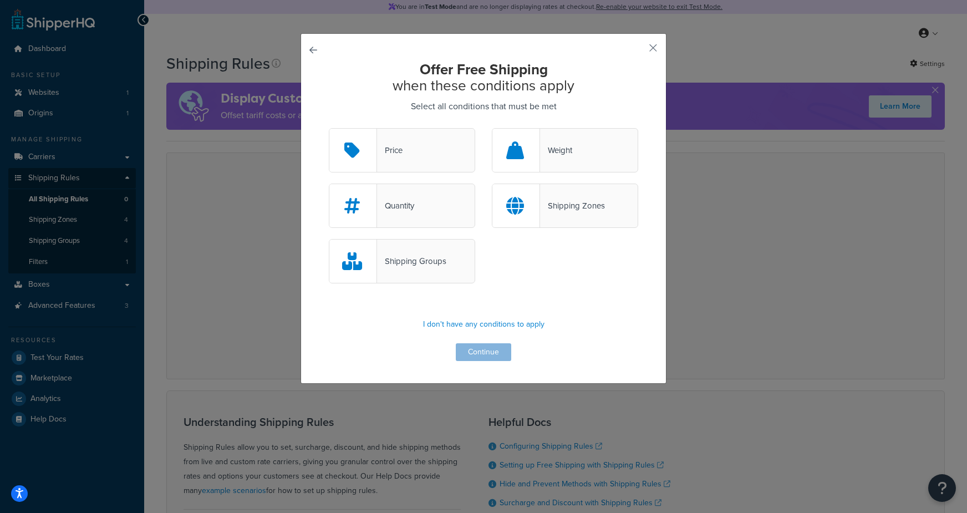
click at [398, 160] on div "Price" at bounding box center [402, 150] width 146 height 44
click at [0, 0] on input "Price" at bounding box center [0, 0] width 0 height 0
click at [463, 347] on button "Continue" at bounding box center [483, 352] width 55 height 18
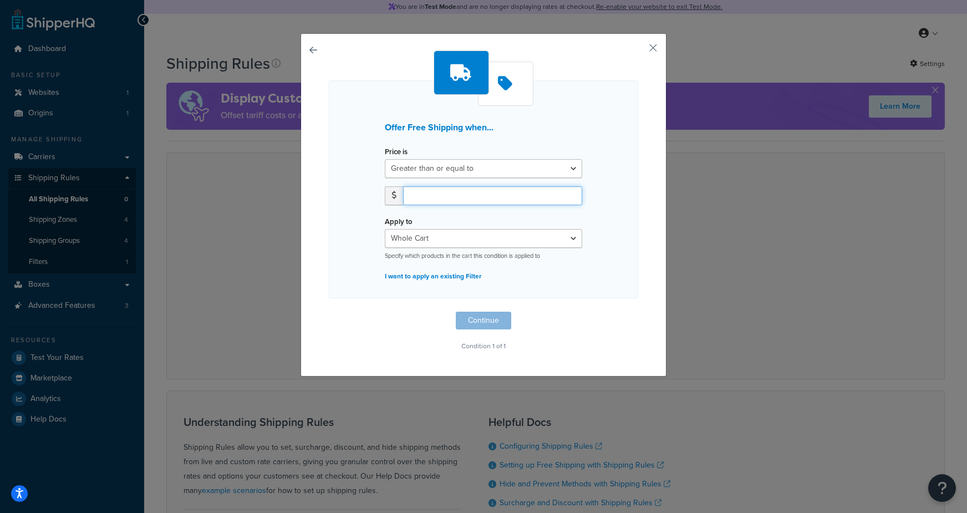
click at [444, 192] on input "number" at bounding box center [492, 195] width 179 height 19
type input "500"
click at [469, 320] on button "Continue" at bounding box center [483, 320] width 55 height 18
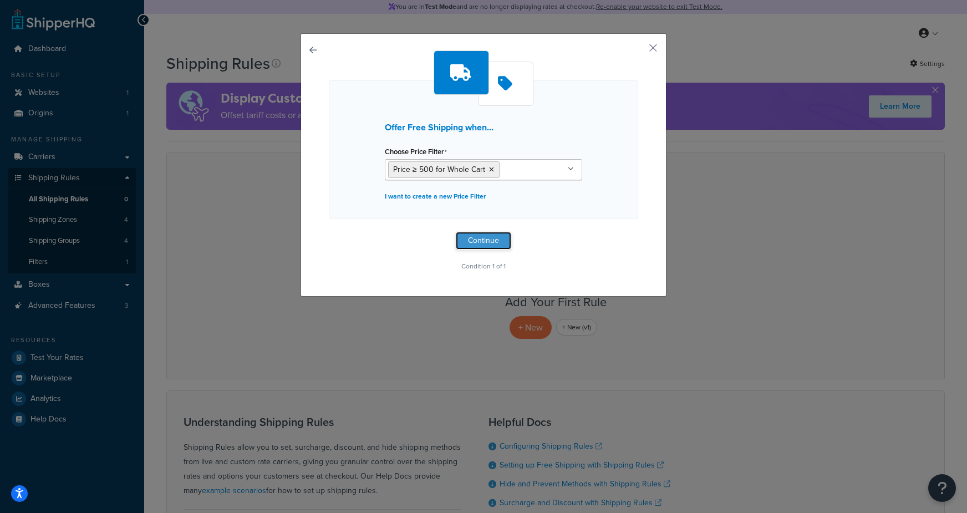
click at [467, 234] on button "Continue" at bounding box center [483, 241] width 55 height 18
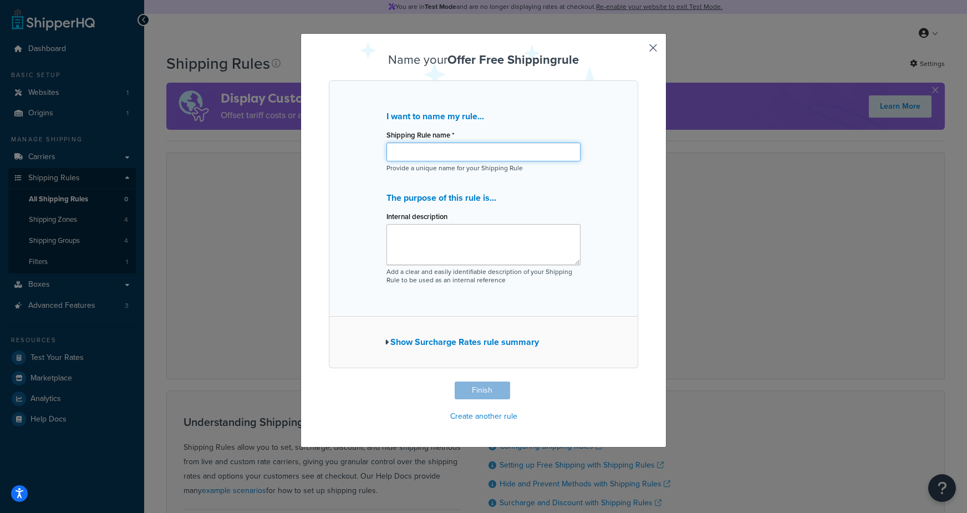
click at [460, 155] on input "Shipping Rule name *" at bounding box center [483, 151] width 194 height 19
type input "test free ship rule"
click at [469, 393] on button "Finish" at bounding box center [481, 390] width 55 height 18
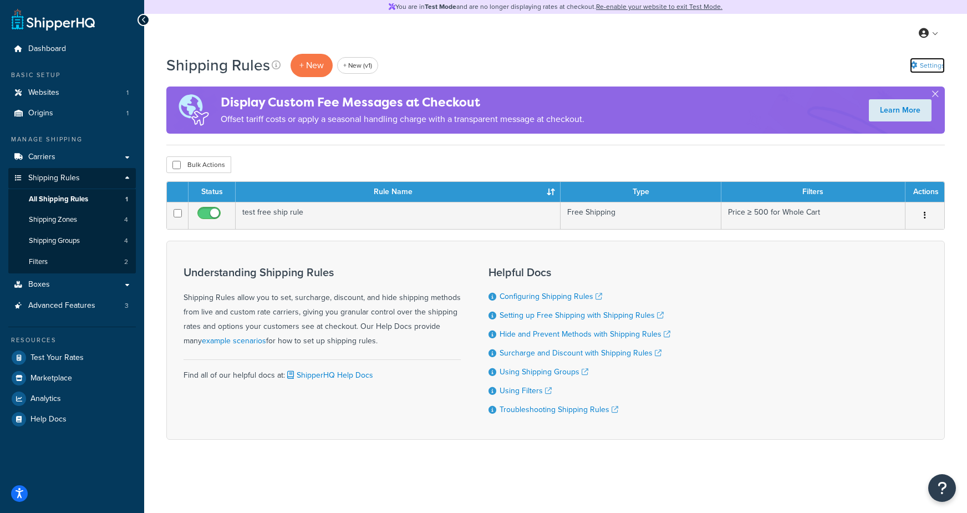
click at [926, 64] on link "Settings" at bounding box center [926, 66] width 35 height 16
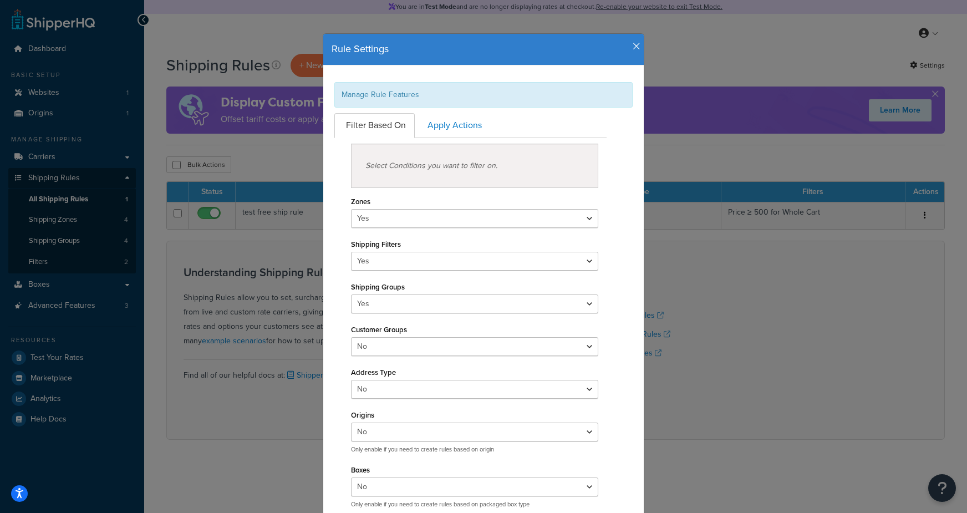
scroll to position [12, 0]
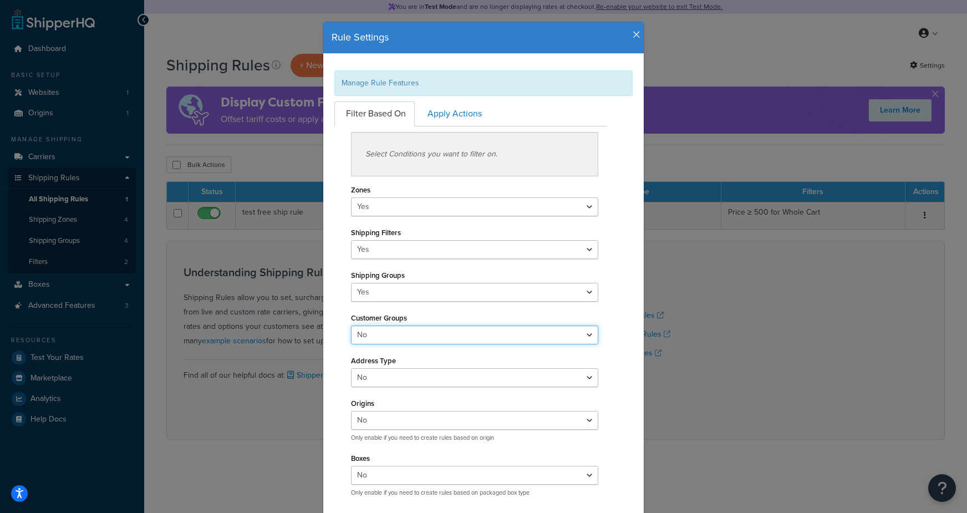
click at [382, 335] on select "Yes No" at bounding box center [474, 334] width 247 height 19
select select "true"
click at [351, 325] on select "Yes No" at bounding box center [474, 334] width 247 height 19
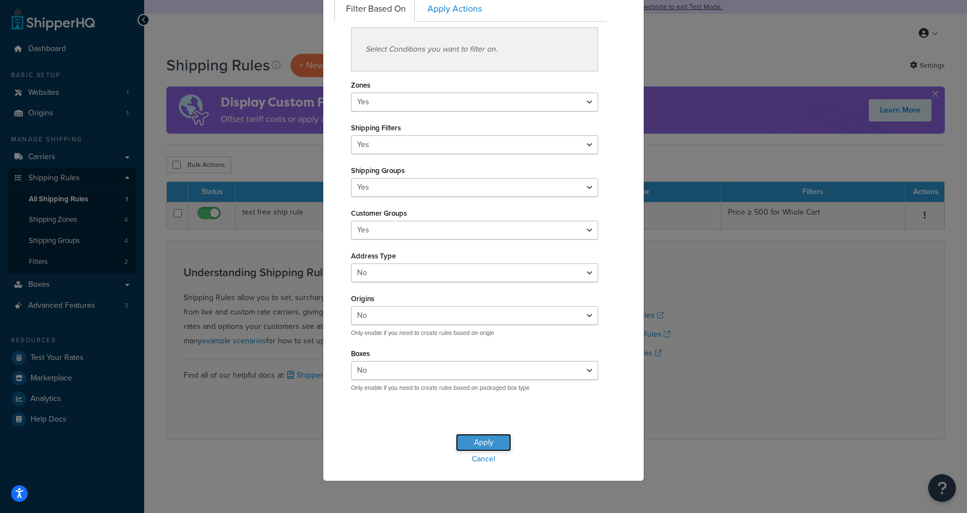
click at [504, 440] on button "Apply" at bounding box center [483, 442] width 55 height 18
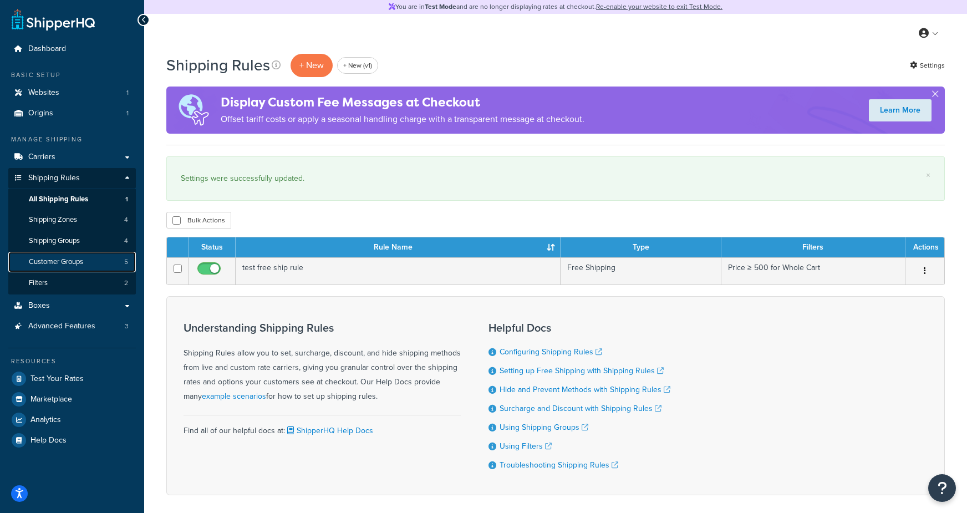
click at [54, 257] on span "Customer Groups" at bounding box center [56, 261] width 54 height 9
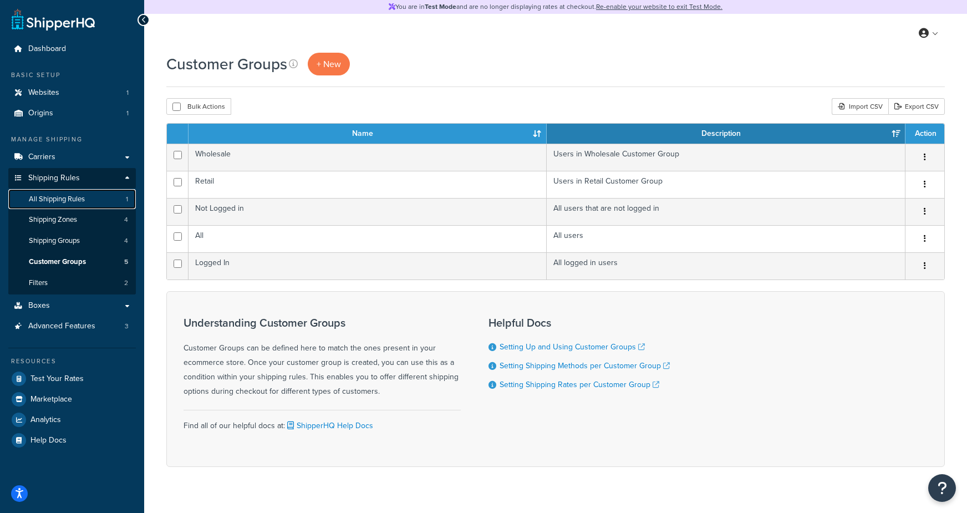
click at [77, 201] on span "All Shipping Rules" at bounding box center [57, 199] width 56 height 9
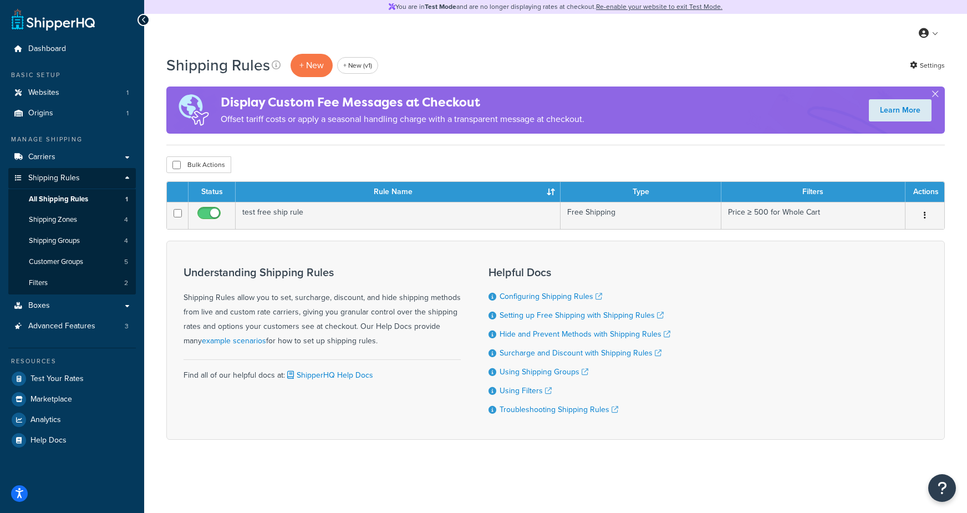
drag, startPoint x: 403, startPoint y: 54, endPoint x: 388, endPoint y: 58, distance: 15.6
click at [402, 54] on div "Shipping Rules + New + New (v1) Settings" at bounding box center [555, 65] width 778 height 25
click at [319, 64] on p "+ New" at bounding box center [311, 65] width 42 height 23
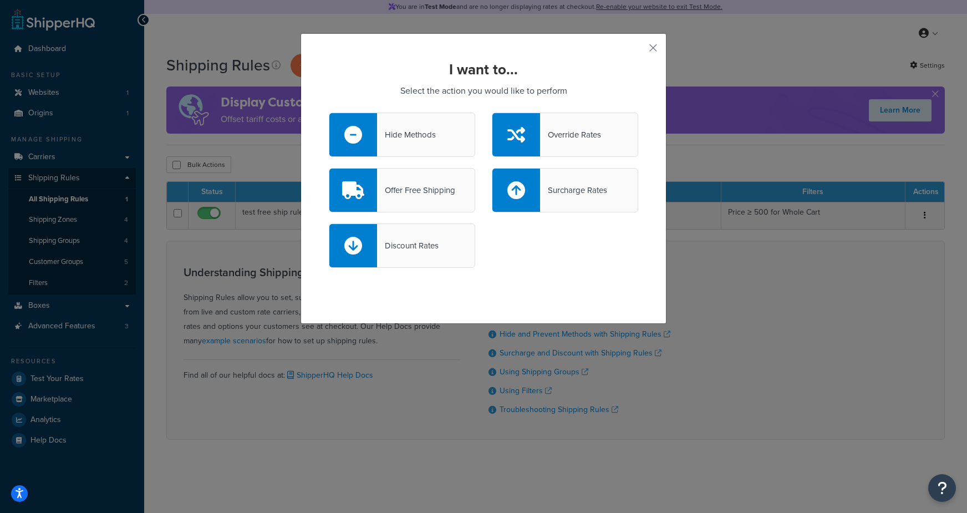
click at [427, 195] on div "Offer Free Shipping" at bounding box center [416, 190] width 78 height 16
click at [0, 0] on input "Offer Free Shipping" at bounding box center [0, 0] width 0 height 0
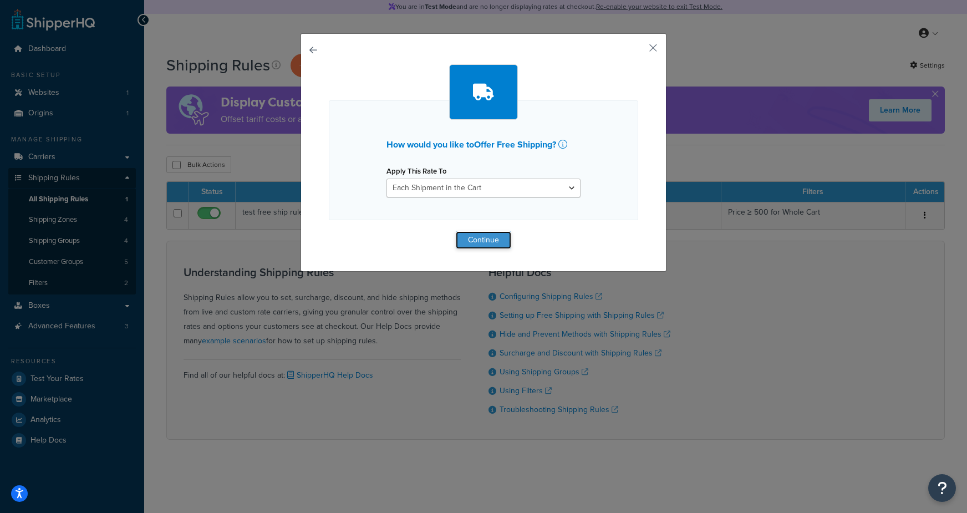
click at [479, 242] on button "Continue" at bounding box center [483, 240] width 55 height 18
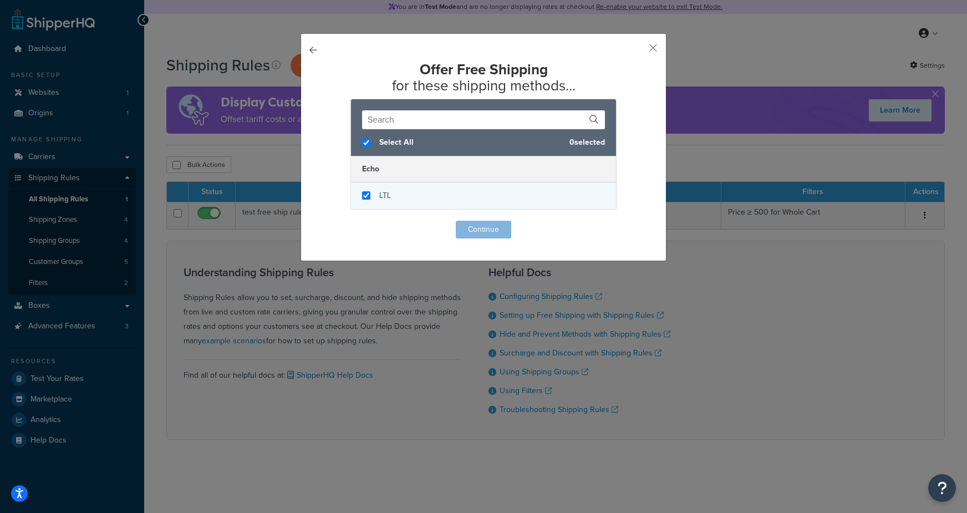
checkbox input "true"
click at [441, 186] on div "LTL" at bounding box center [483, 195] width 265 height 27
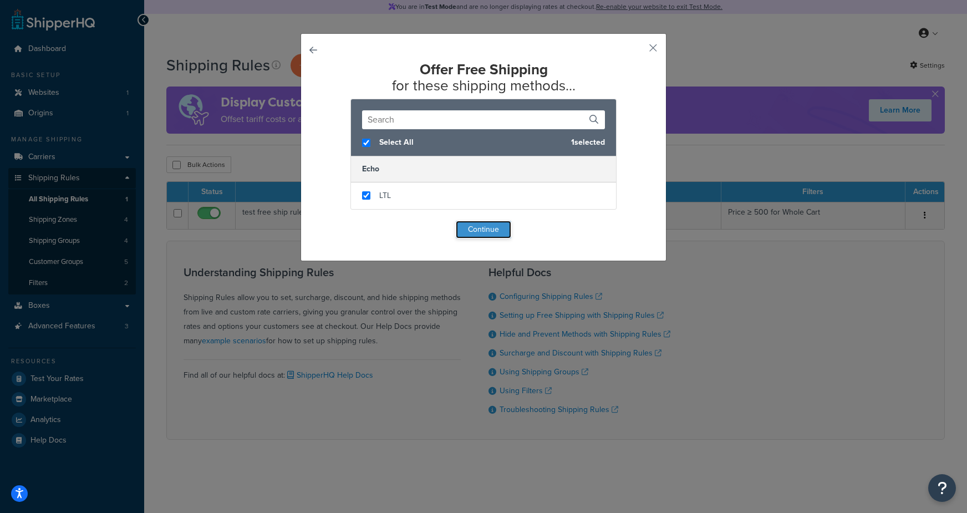
click at [463, 228] on button "Continue" at bounding box center [483, 230] width 55 height 18
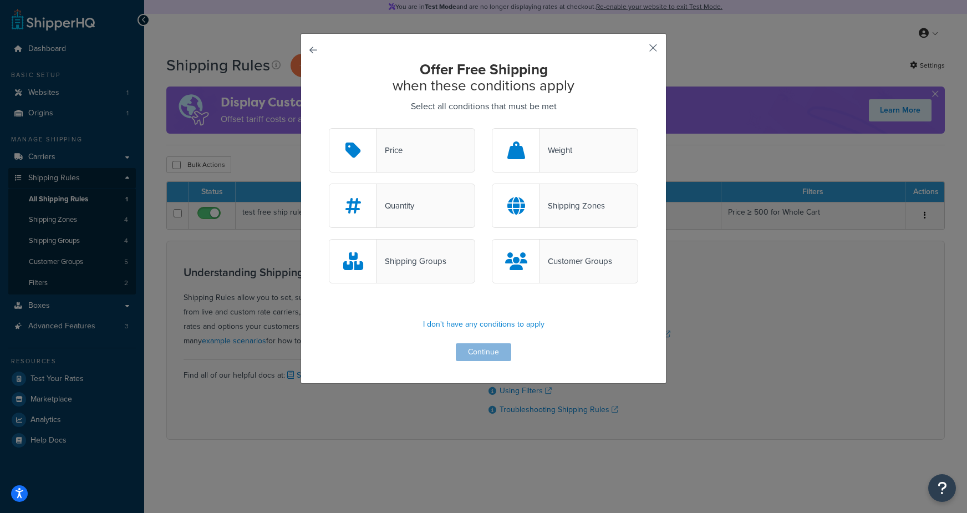
click at [638, 50] on button "button" at bounding box center [636, 51] width 3 height 3
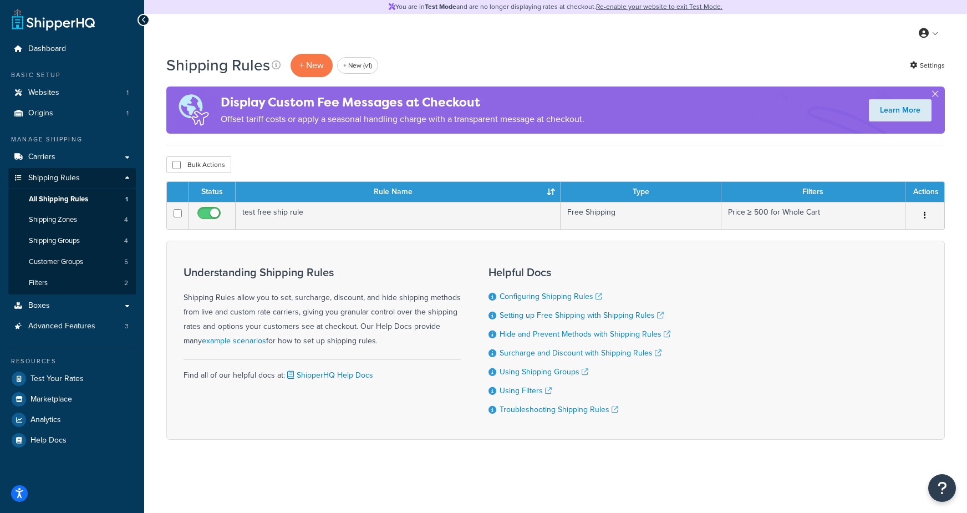
click at [656, 47] on div "My Profile Billing Global Settings Contact Us Logout" at bounding box center [555, 33] width 822 height 39
click at [659, 47] on div "My Profile Billing Global Settings Contact Us Logout" at bounding box center [555, 33] width 822 height 39
click at [57, 161] on link "Carriers" at bounding box center [71, 157] width 127 height 21
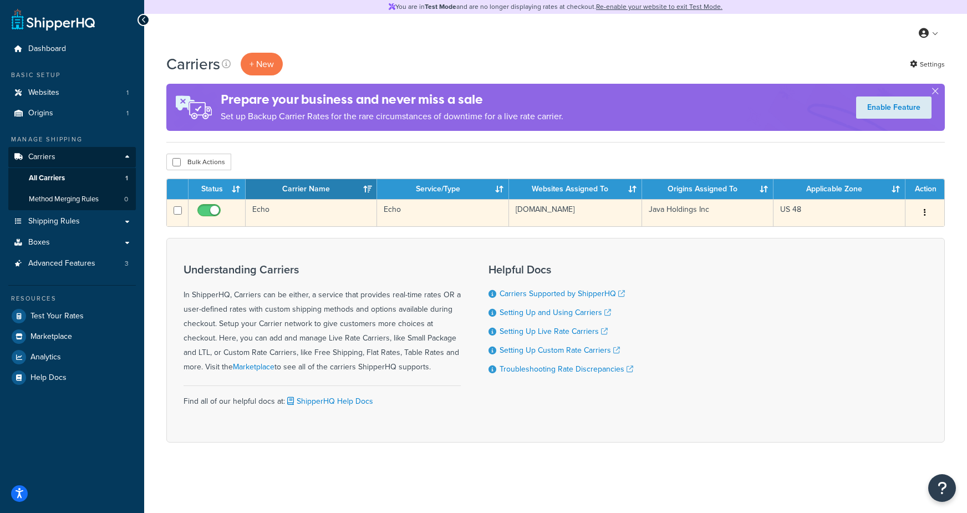
click at [257, 208] on td "Echo" at bounding box center [311, 212] width 131 height 27
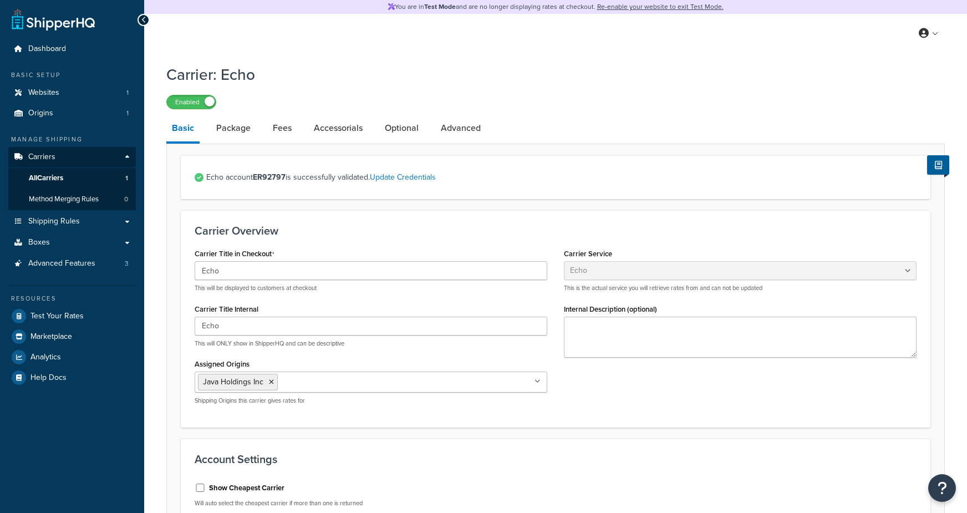
select select "echoFreight"
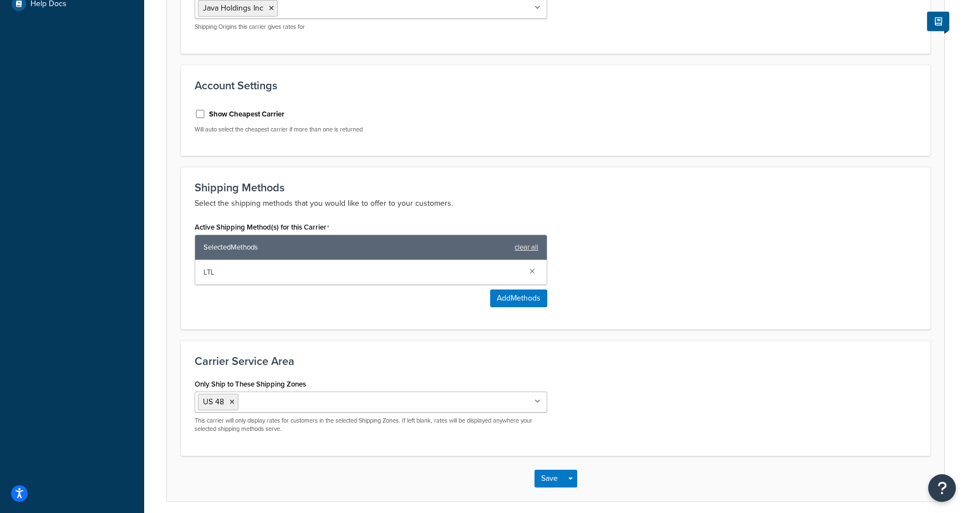
scroll to position [415, 0]
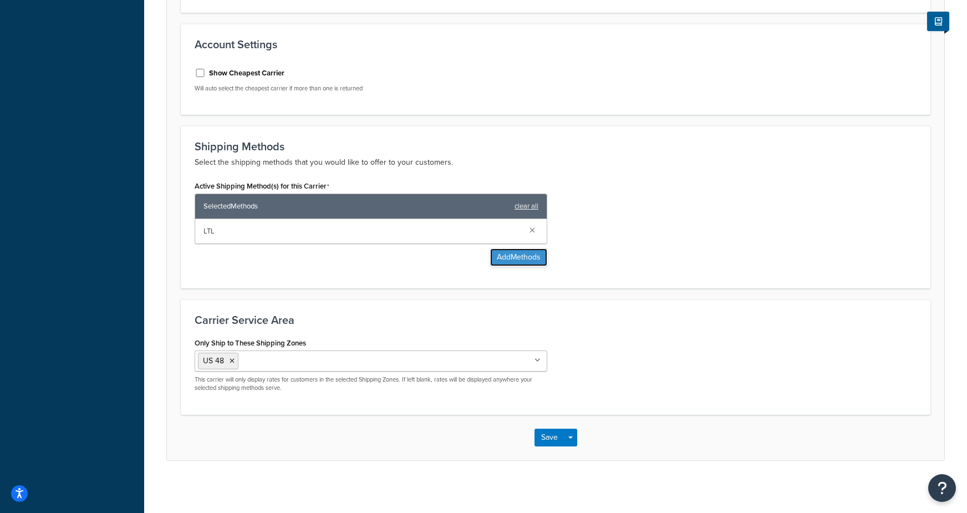
click at [516, 252] on button "Add Methods" at bounding box center [518, 257] width 57 height 18
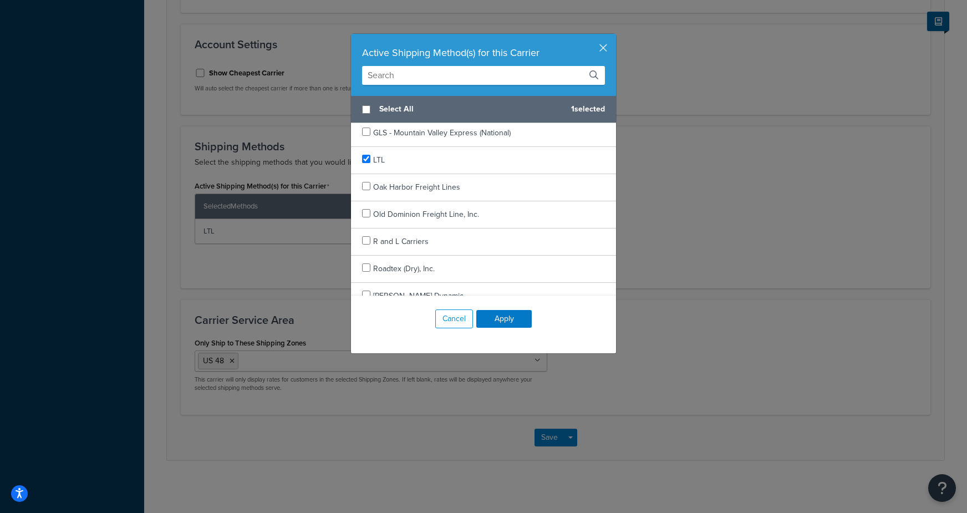
scroll to position [396, 0]
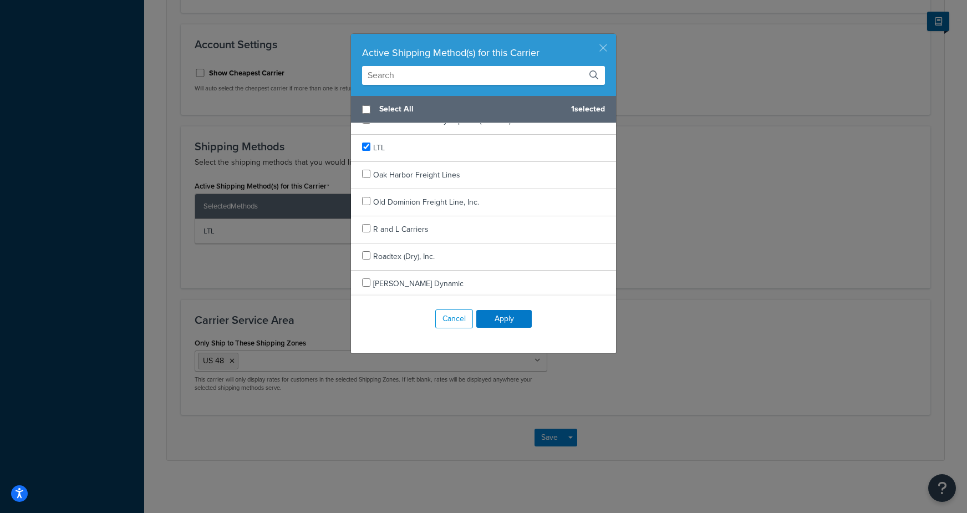
click at [613, 37] on button "button" at bounding box center [614, 35] width 3 height 3
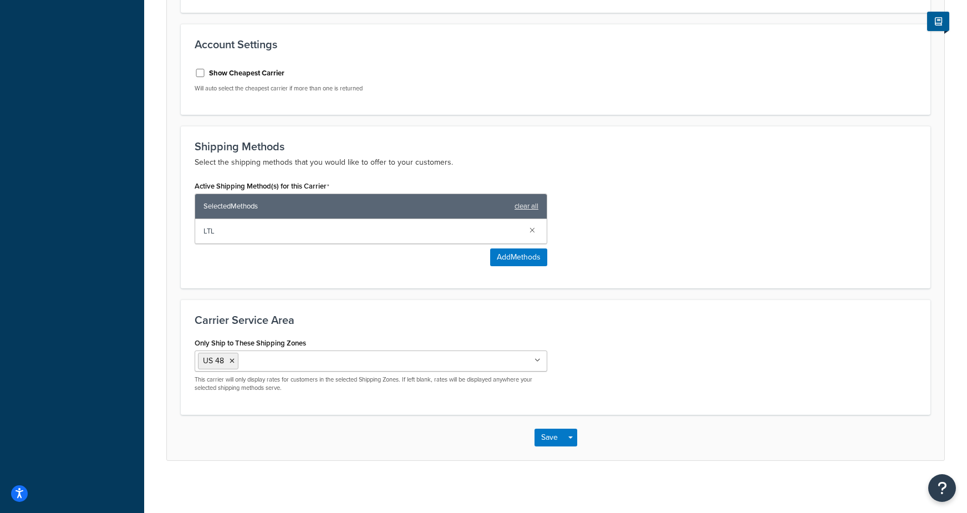
click at [241, 72] on label "Show Cheapest Carrier" at bounding box center [246, 73] width 75 height 10
click at [206, 72] on input "Show Cheapest Carrier" at bounding box center [200, 73] width 11 height 8
checkbox input "true"
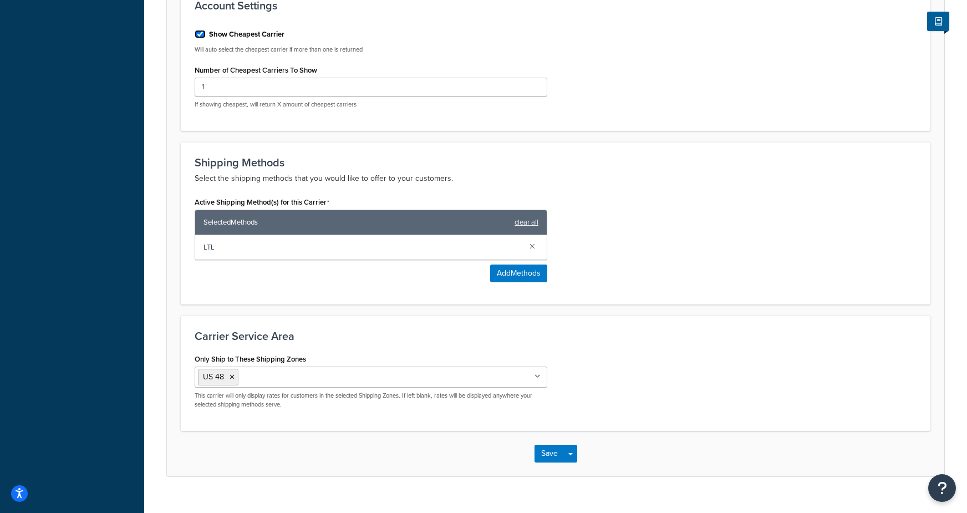
scroll to position [469, 0]
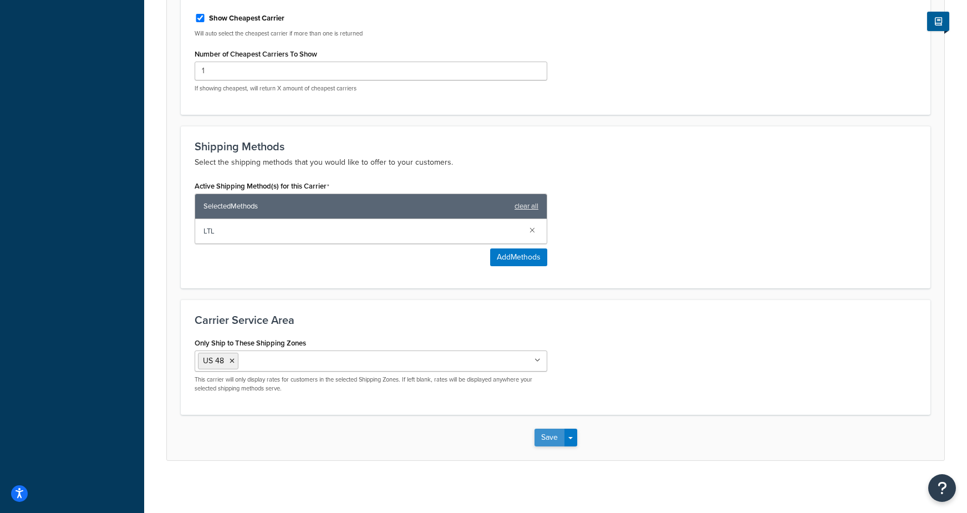
click at [545, 437] on button "Save" at bounding box center [549, 437] width 30 height 18
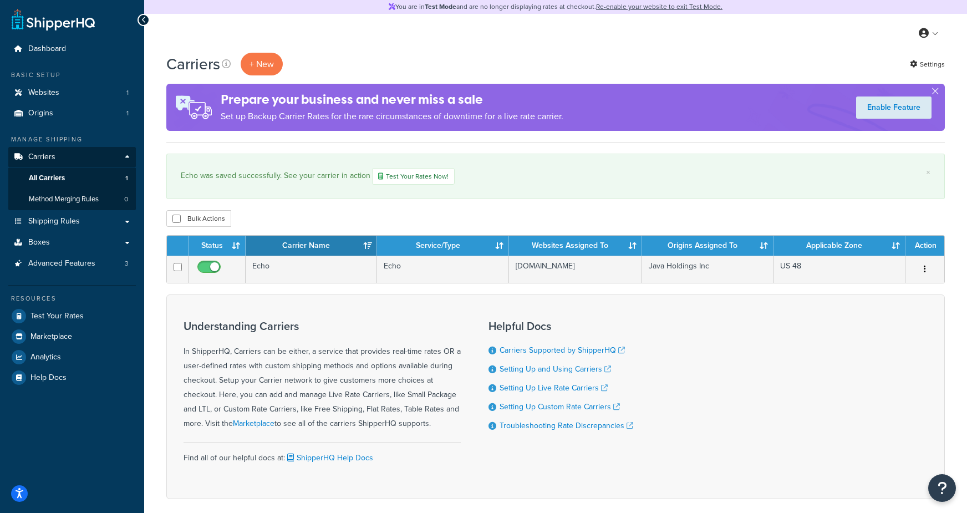
click at [411, 67] on div "Carriers + New Settings" at bounding box center [555, 64] width 778 height 23
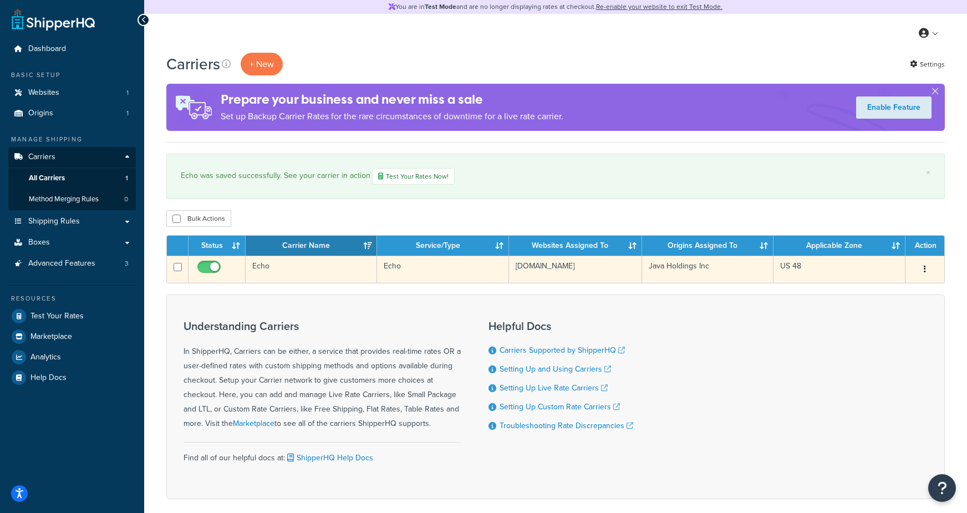
click at [328, 275] on td "Echo" at bounding box center [311, 268] width 131 height 27
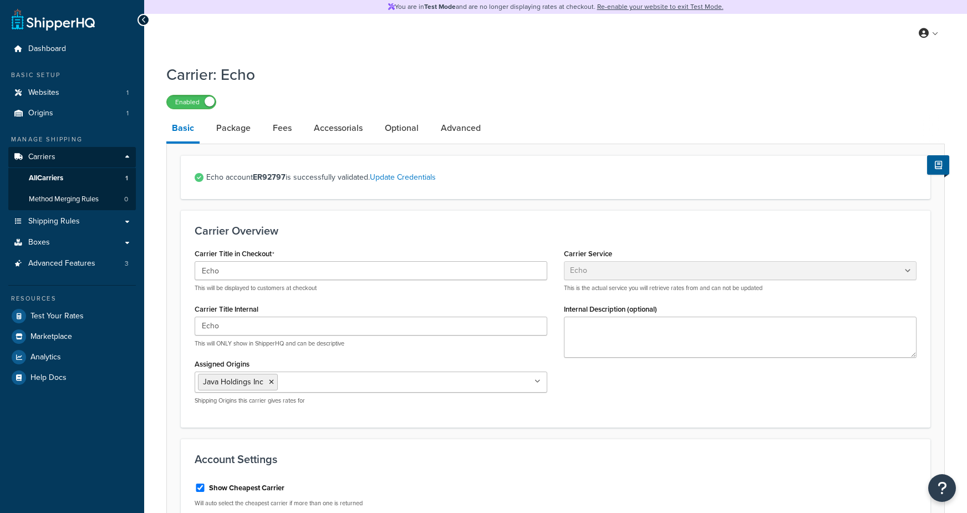
select select "echoFreight"
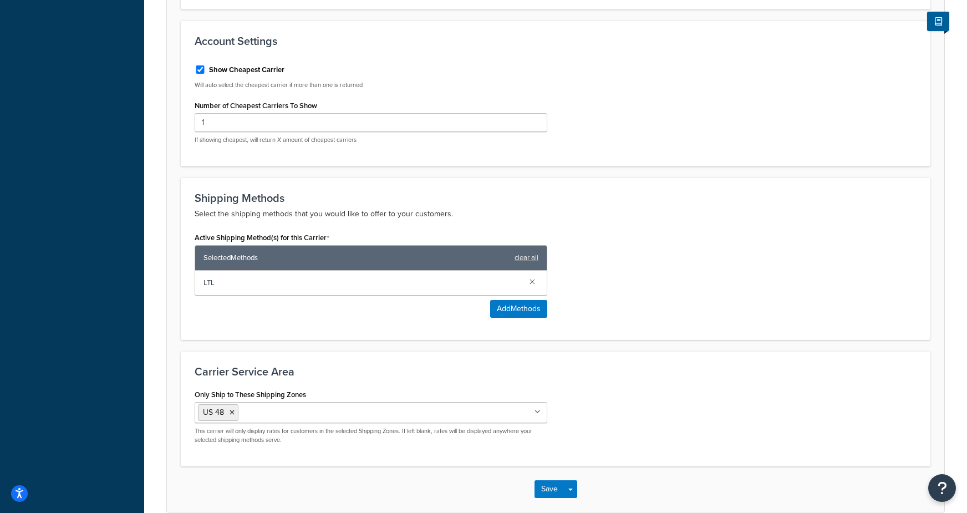
scroll to position [420, 0]
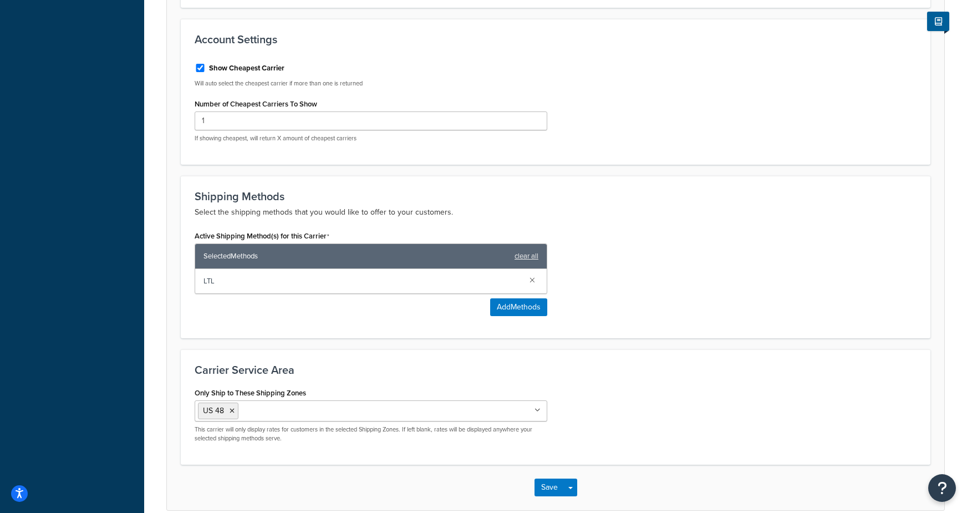
click at [242, 66] on label "Show Cheapest Carrier" at bounding box center [246, 68] width 75 height 10
click at [206, 66] on input "Show Cheapest Carrier" at bounding box center [200, 68] width 11 height 8
checkbox input "false"
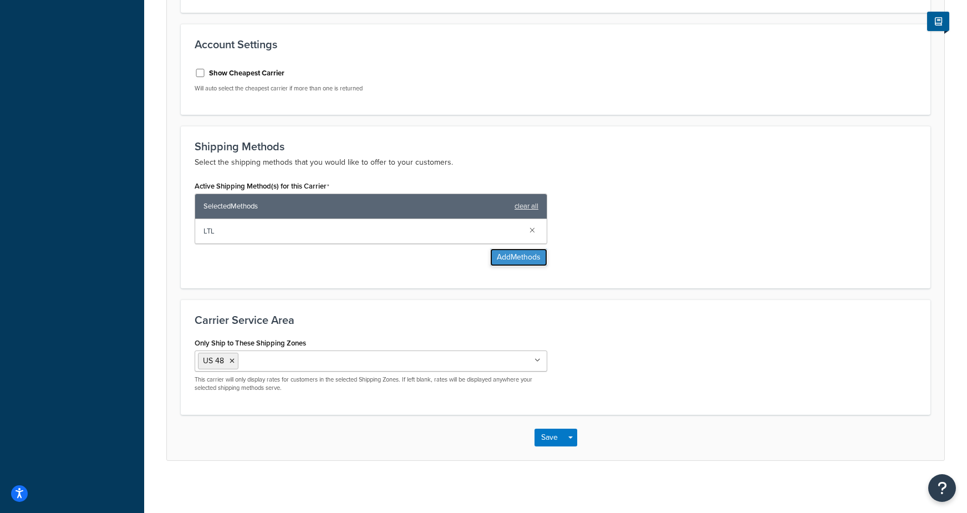
click at [497, 254] on button "Add Methods" at bounding box center [518, 257] width 57 height 18
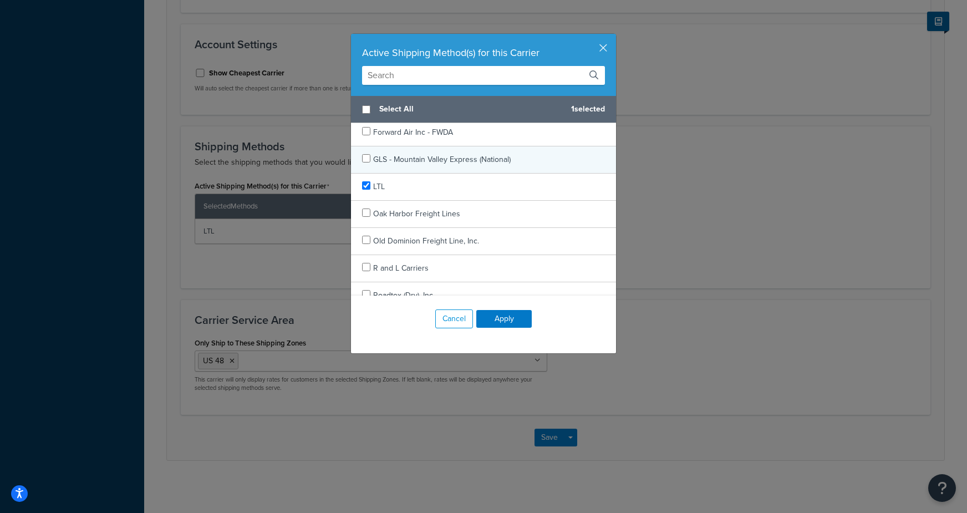
scroll to position [344, 0]
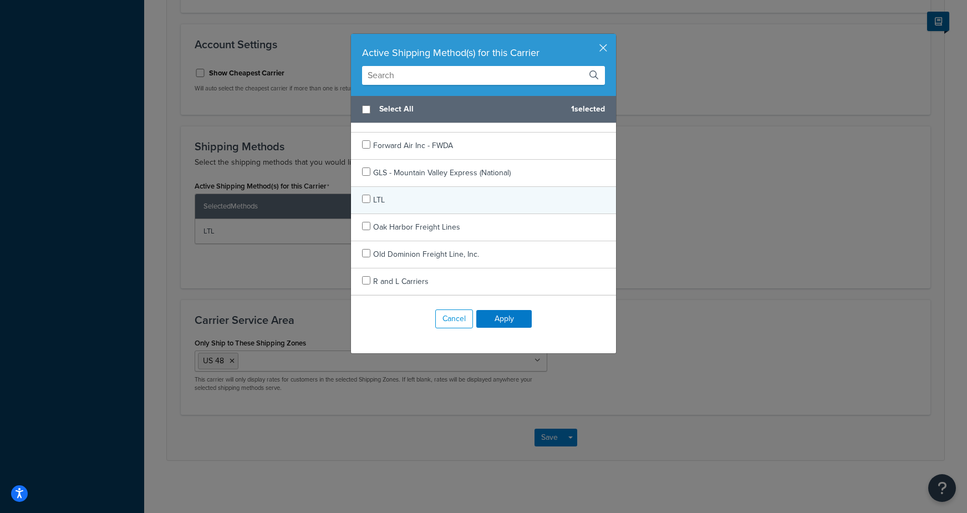
checkbox input "false"
click at [379, 198] on span "LTL" at bounding box center [379, 200] width 12 height 12
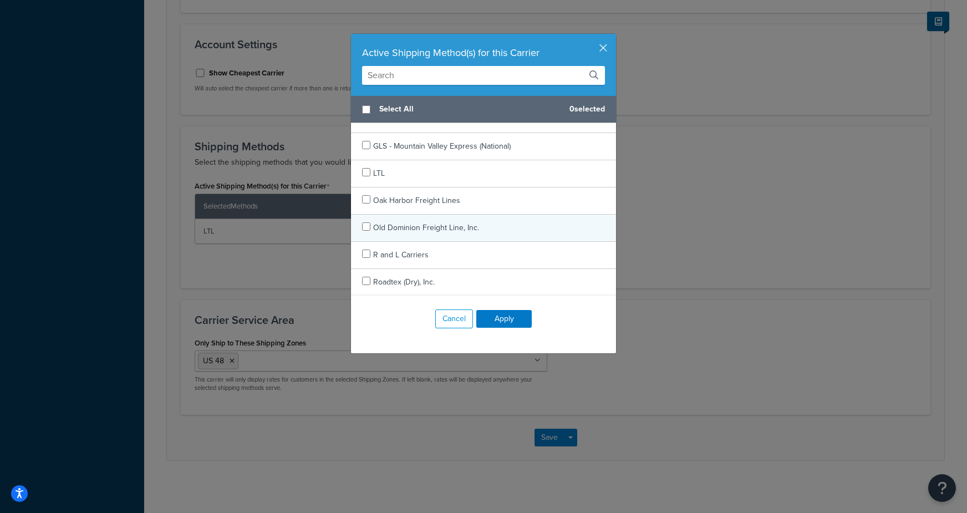
scroll to position [374, 0]
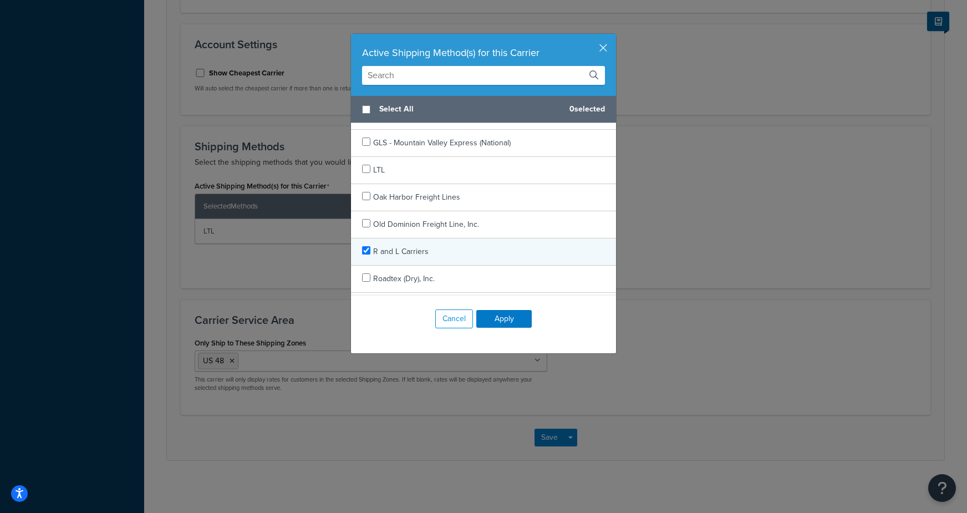
checkbox input "true"
click at [392, 247] on span "R and L Carriers" at bounding box center [400, 252] width 55 height 12
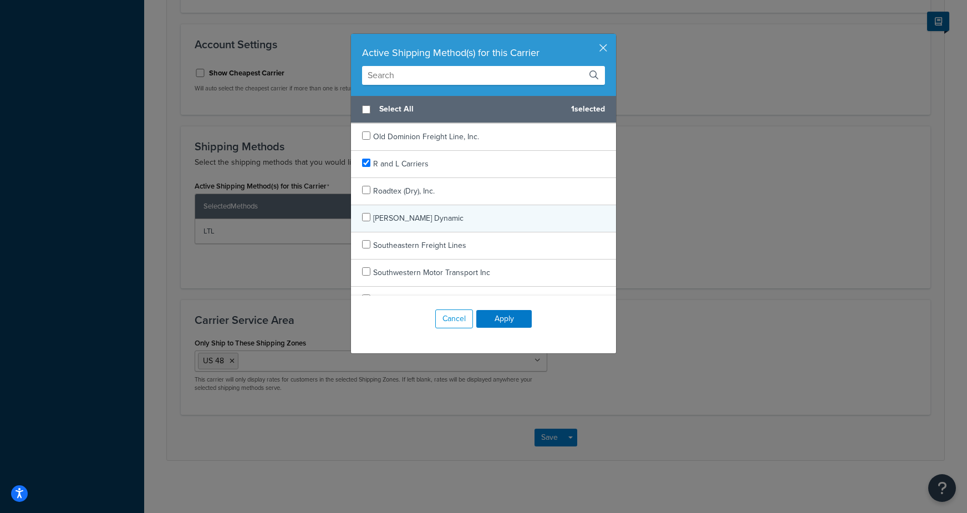
scroll to position [462, 0]
click at [500, 321] on button "Apply" at bounding box center [503, 319] width 55 height 18
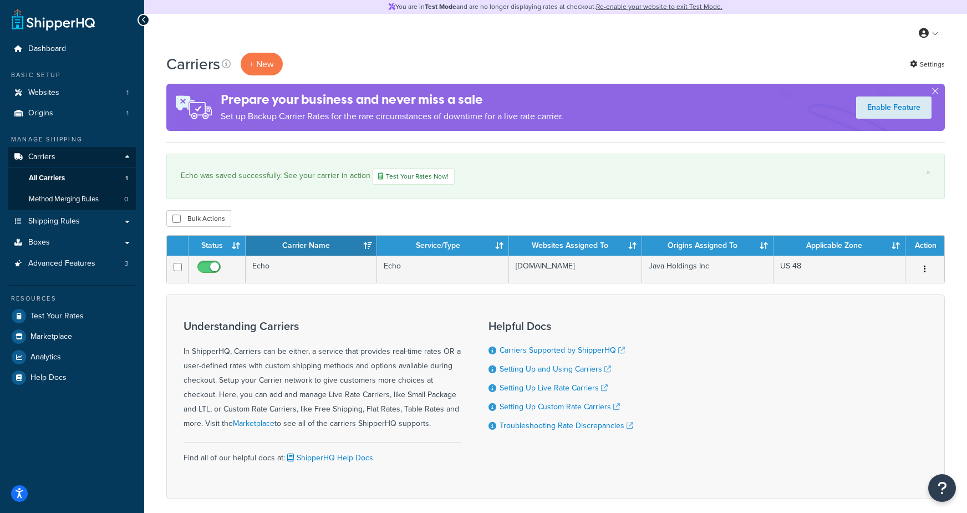
click at [407, 45] on div "My Profile Billing Global Settings Contact Us Logout" at bounding box center [555, 33] width 822 height 39
click at [56, 222] on span "Shipping Rules" at bounding box center [54, 221] width 52 height 9
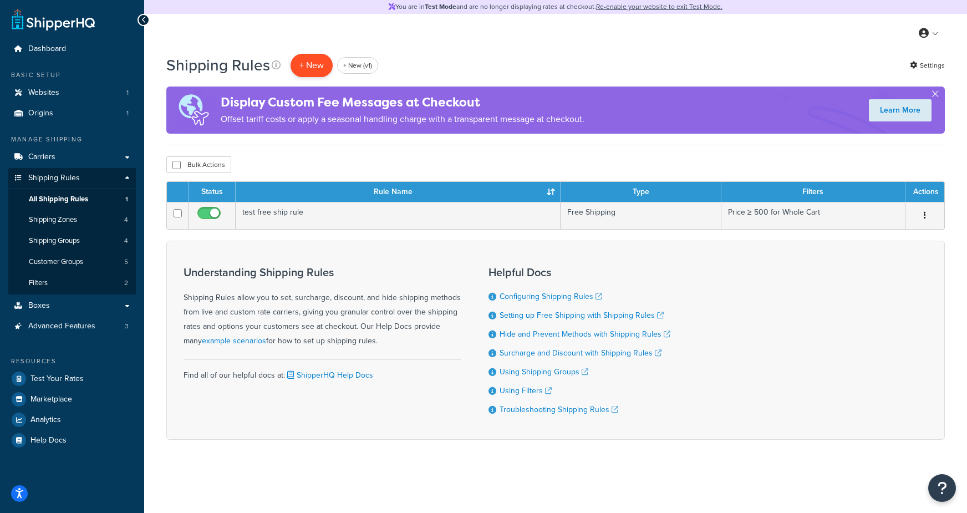
click at [303, 70] on p "+ New" at bounding box center [311, 65] width 42 height 23
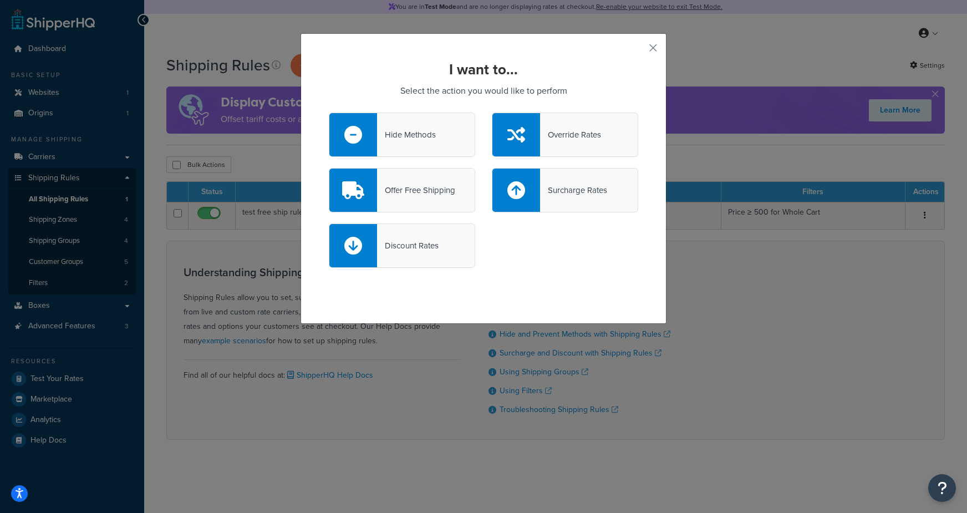
click at [414, 139] on div "Hide Methods" at bounding box center [406, 135] width 59 height 16
click at [0, 0] on input "Hide Methods" at bounding box center [0, 0] width 0 height 0
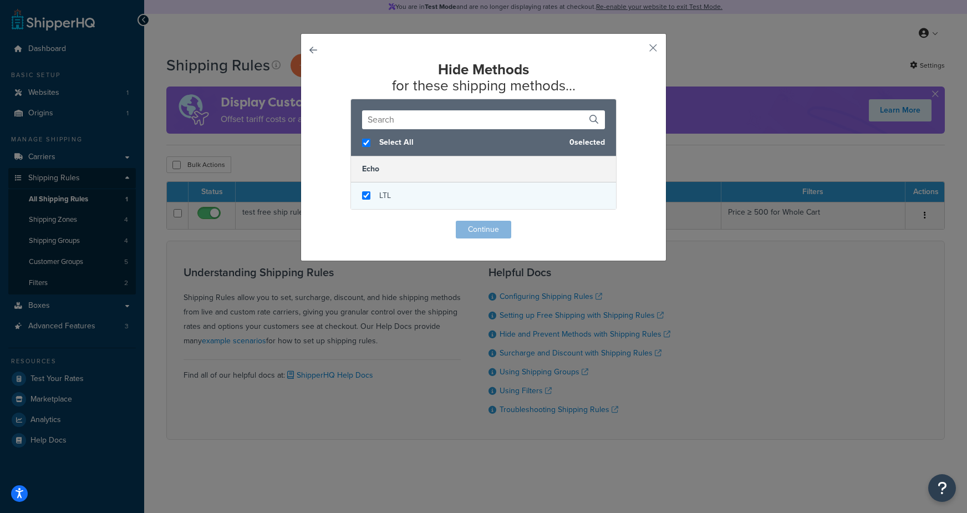
checkbox input "true"
click at [377, 197] on div "LTL" at bounding box center [483, 195] width 265 height 27
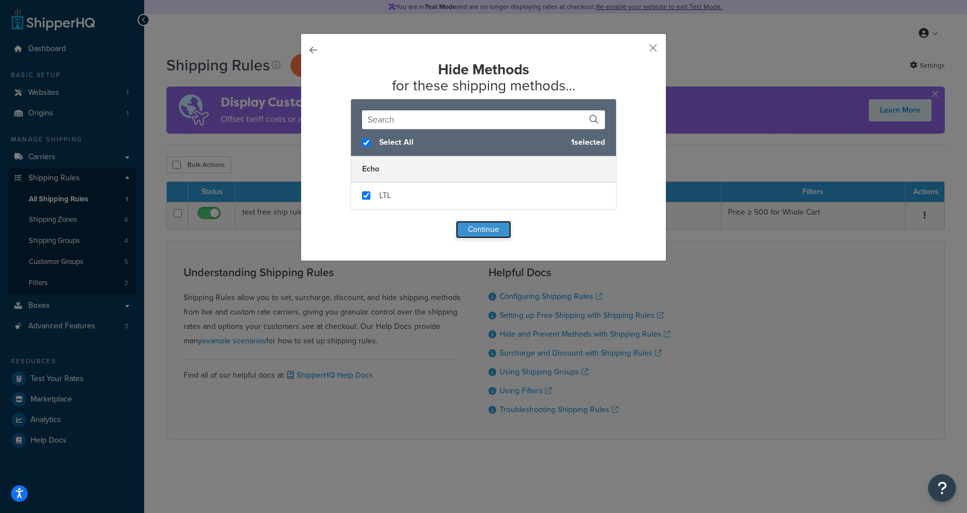
click at [476, 226] on button "Continue" at bounding box center [483, 230] width 55 height 18
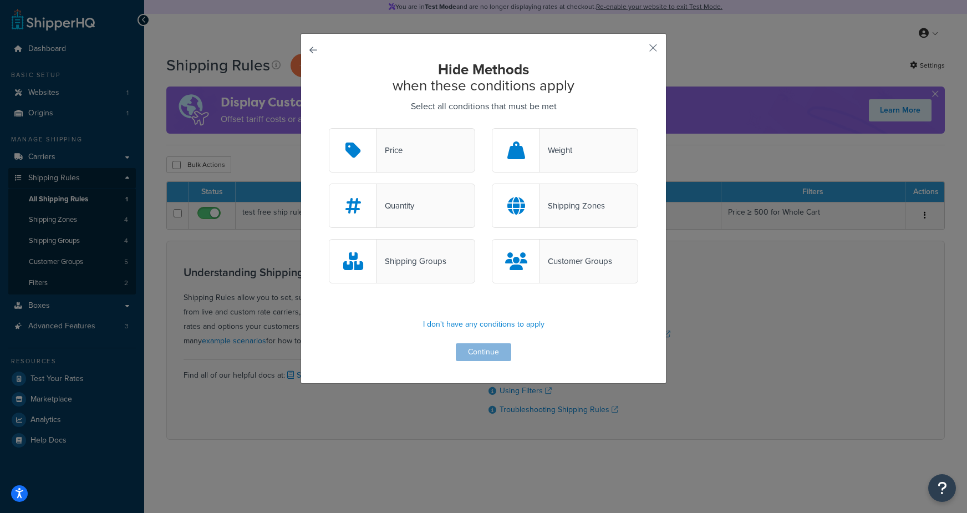
click at [386, 260] on div "Shipping Groups" at bounding box center [411, 261] width 69 height 16
click at [0, 0] on input "Shipping Groups" at bounding box center [0, 0] width 0 height 0
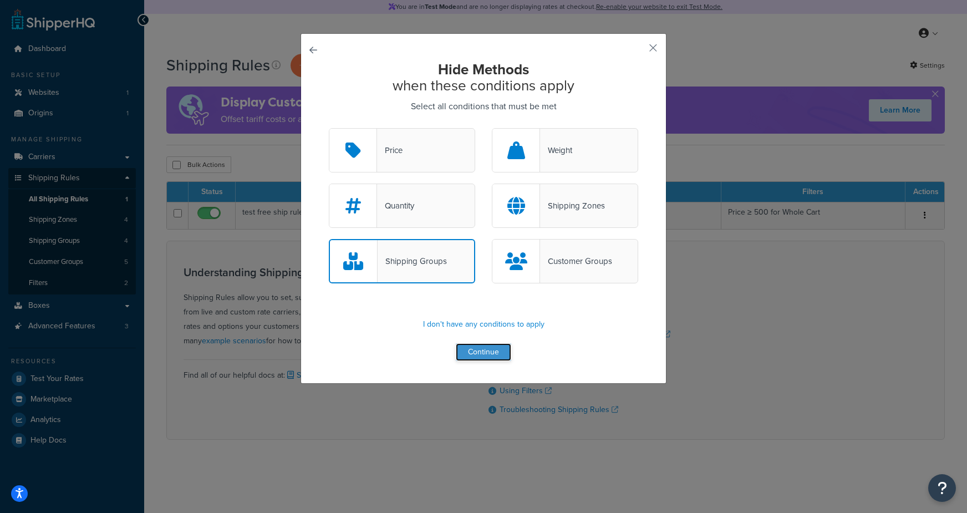
click at [467, 358] on button "Continue" at bounding box center [483, 352] width 55 height 18
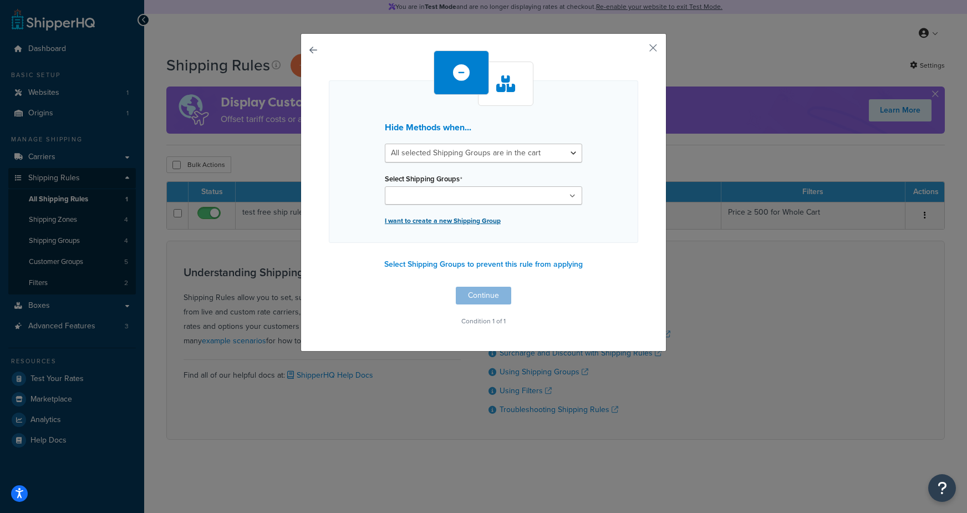
click at [414, 217] on p "I want to create a new Shipping Group" at bounding box center [483, 221] width 197 height 16
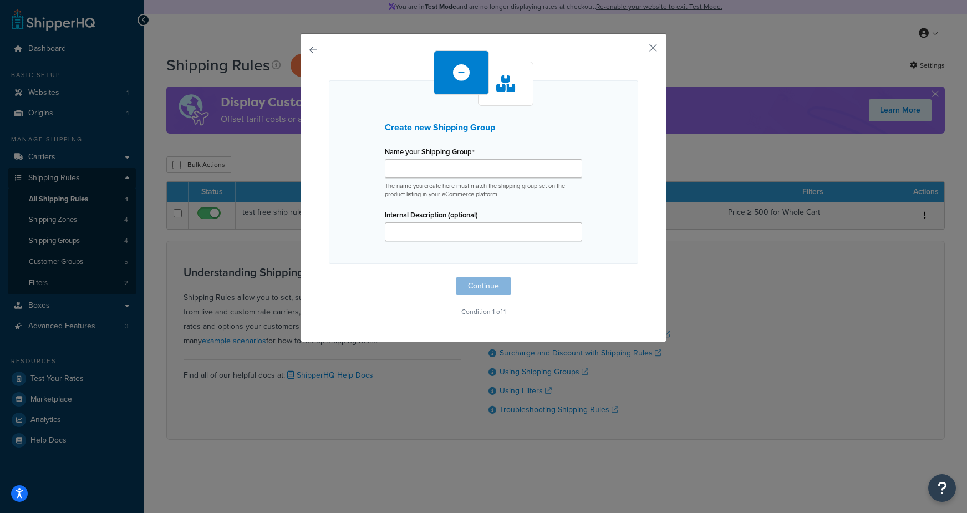
click at [411, 156] on label "Name your Shipping Group" at bounding box center [430, 151] width 90 height 9
click at [411, 159] on input "Name your Shipping Group" at bounding box center [483, 168] width 197 height 19
click at [407, 164] on input "Name your Shipping Group" at bounding box center [483, 168] width 197 height 19
type input "full truck load"
click at [464, 288] on button "Continue" at bounding box center [483, 286] width 55 height 18
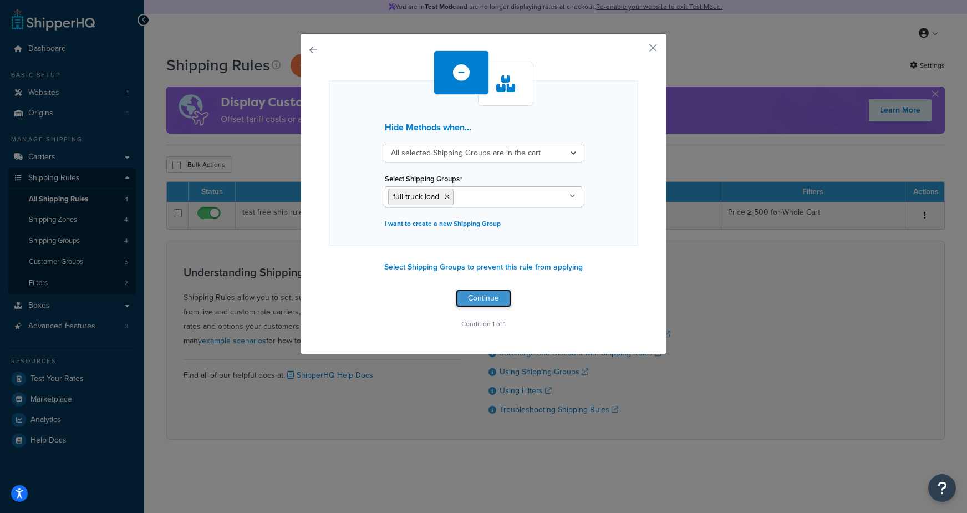
click at [484, 303] on button "Continue" at bounding box center [483, 298] width 55 height 18
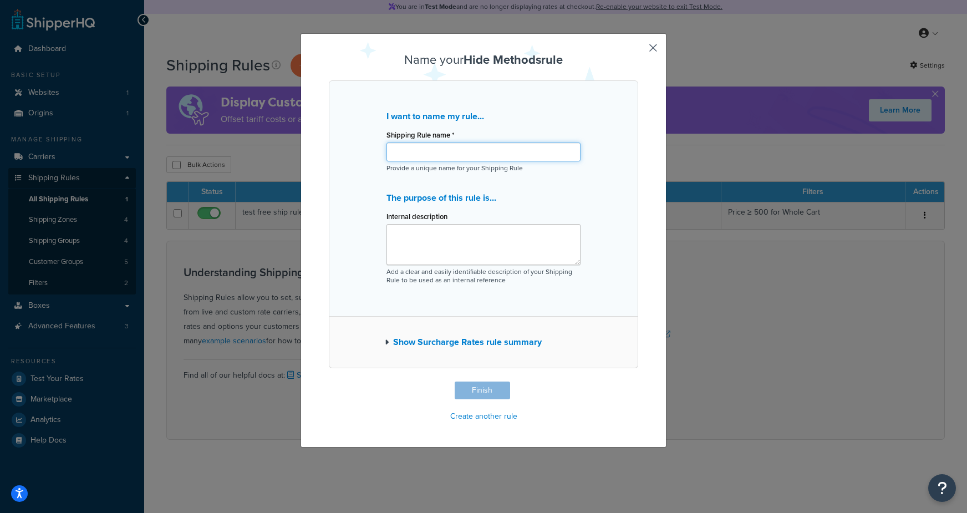
click at [416, 150] on input "Shipping Rule name *" at bounding box center [483, 151] width 194 height 19
type input "hide echo if FTL group is in the cart"
click at [486, 391] on button "Finish" at bounding box center [481, 390] width 55 height 18
